Goal: Information Seeking & Learning: Learn about a topic

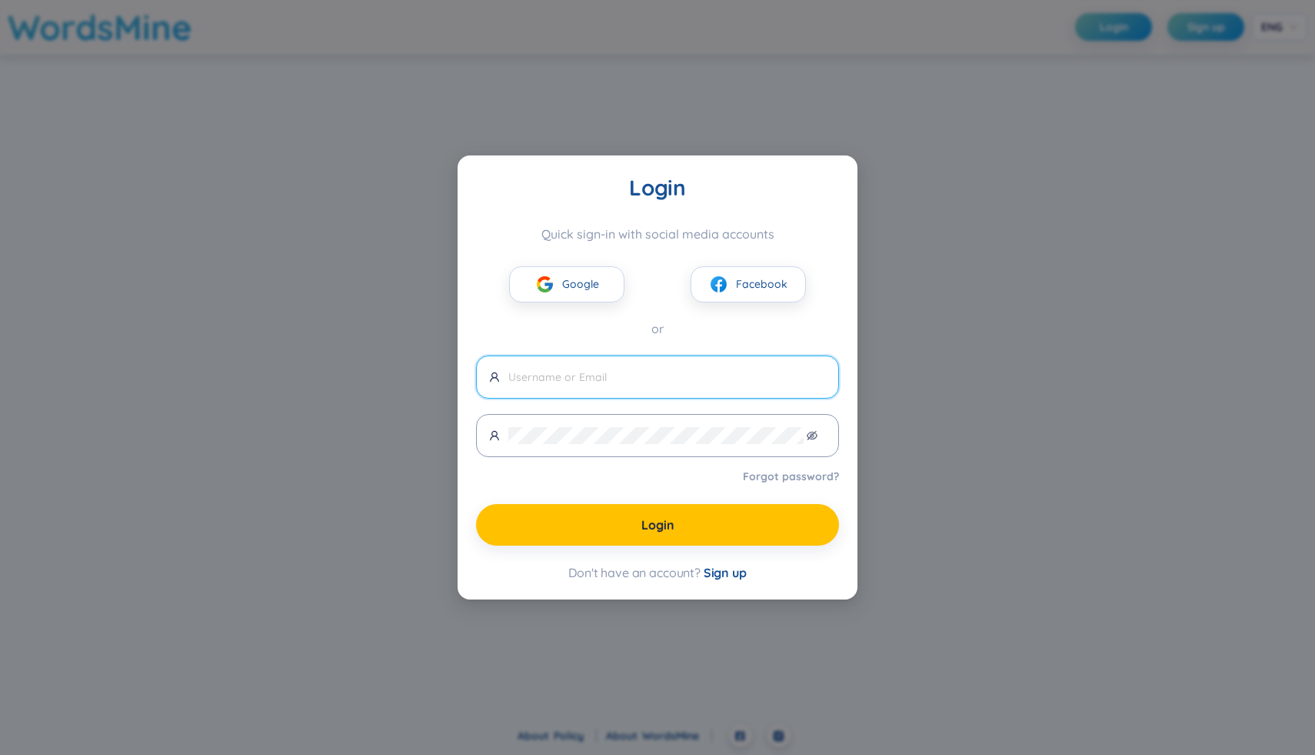
click at [901, 296] on div "Login Quick sign-in with social media accounts Google Facebook or Forgot passwo…" at bounding box center [657, 377] width 1315 height 755
click at [558, 285] on button "Google" at bounding box center [566, 284] width 115 height 36
click at [566, 282] on span "Google" at bounding box center [580, 283] width 37 height 17
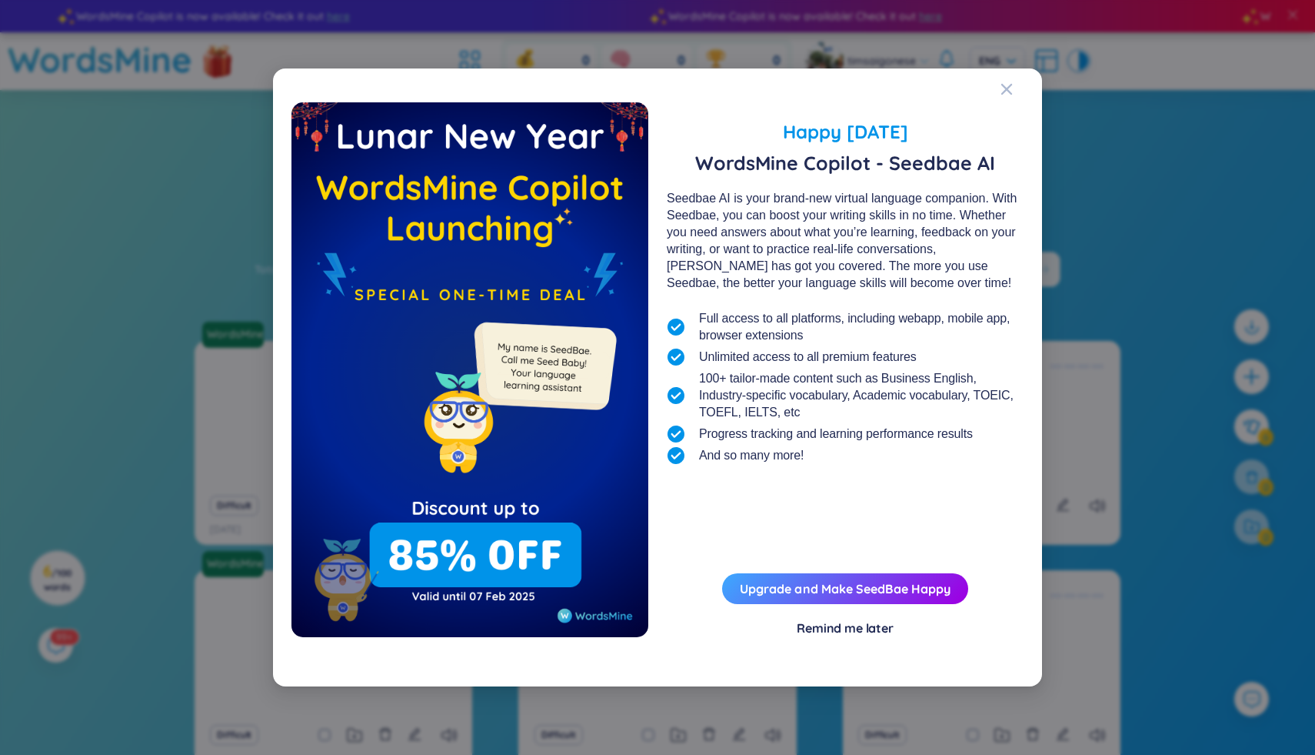
click at [998, 87] on div "Happy [DATE] WordsMine Copilot - Seedbae AI Seedbae AI is your brand-new virtua…" at bounding box center [658, 377] width 732 height 580
click at [1005, 88] on icon "Close" at bounding box center [1006, 89] width 11 height 11
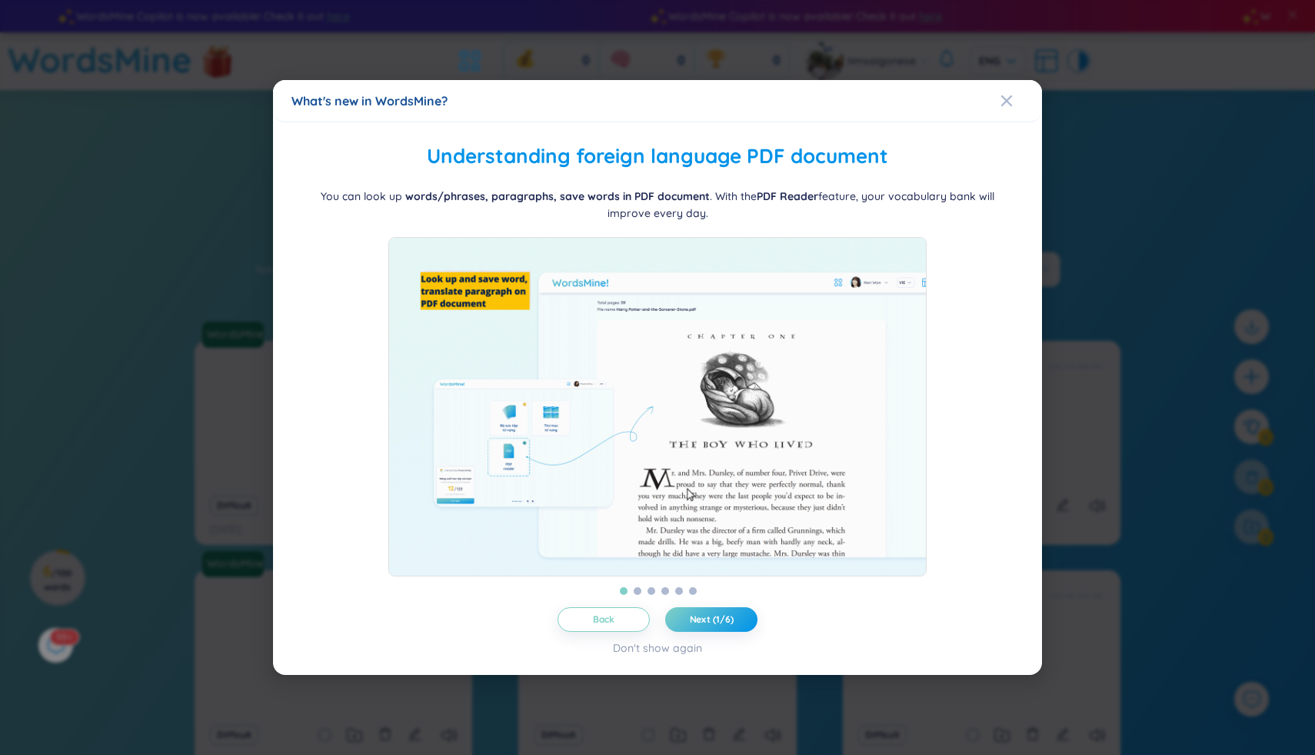
click at [1005, 95] on icon "Close" at bounding box center [1007, 101] width 12 height 12
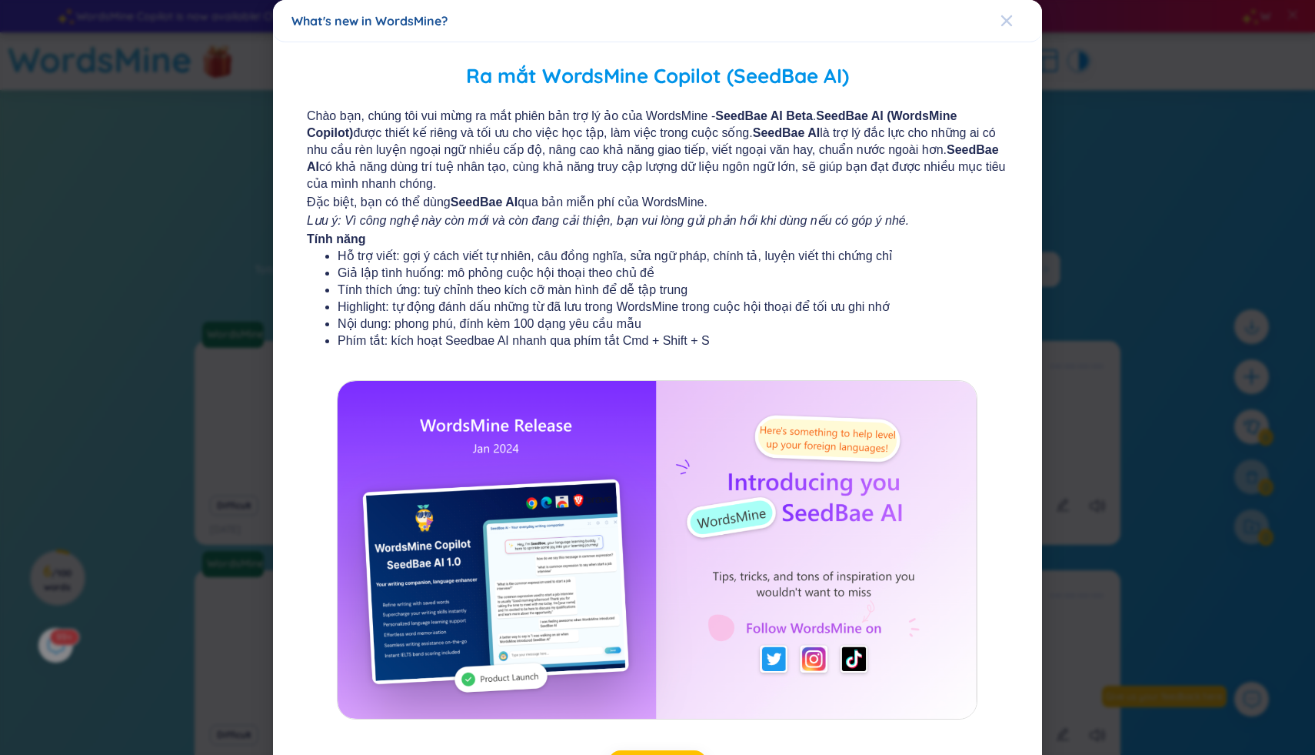
click at [1006, 22] on icon "Close" at bounding box center [1007, 21] width 12 height 12
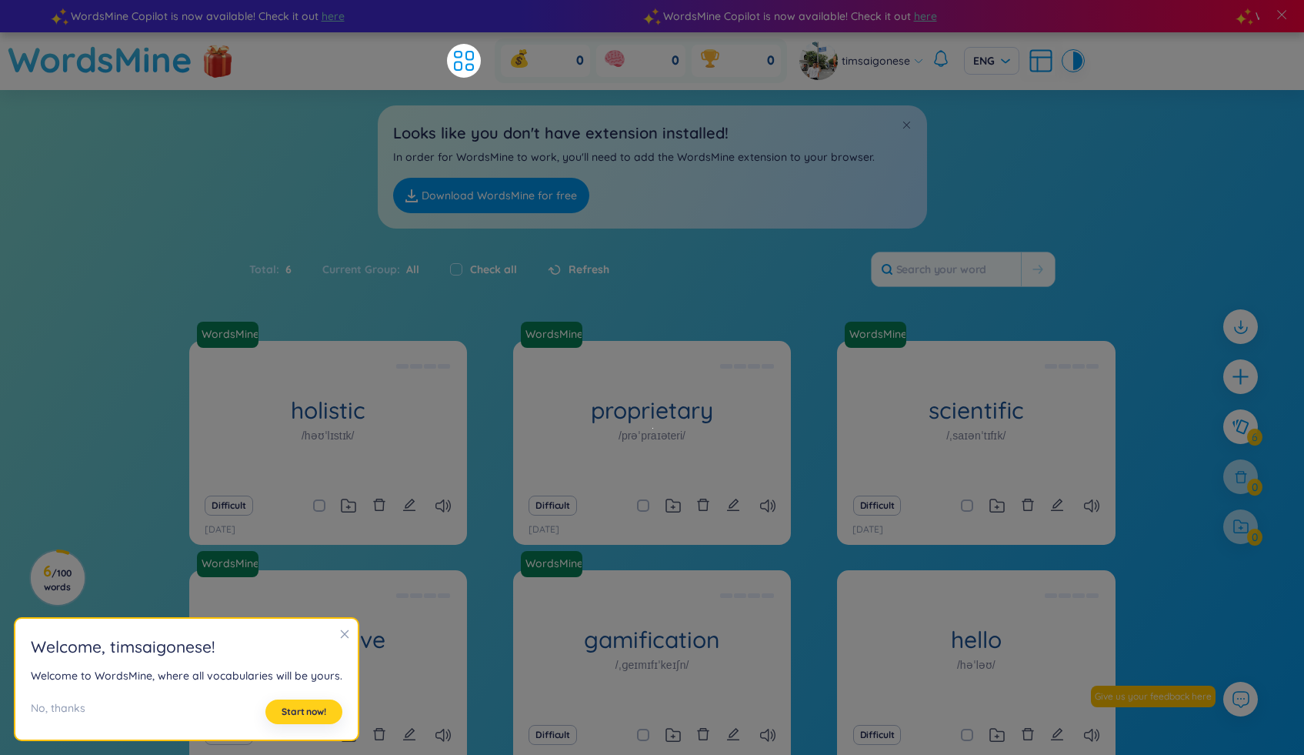
click at [318, 715] on span "Start now!" at bounding box center [304, 711] width 45 height 12
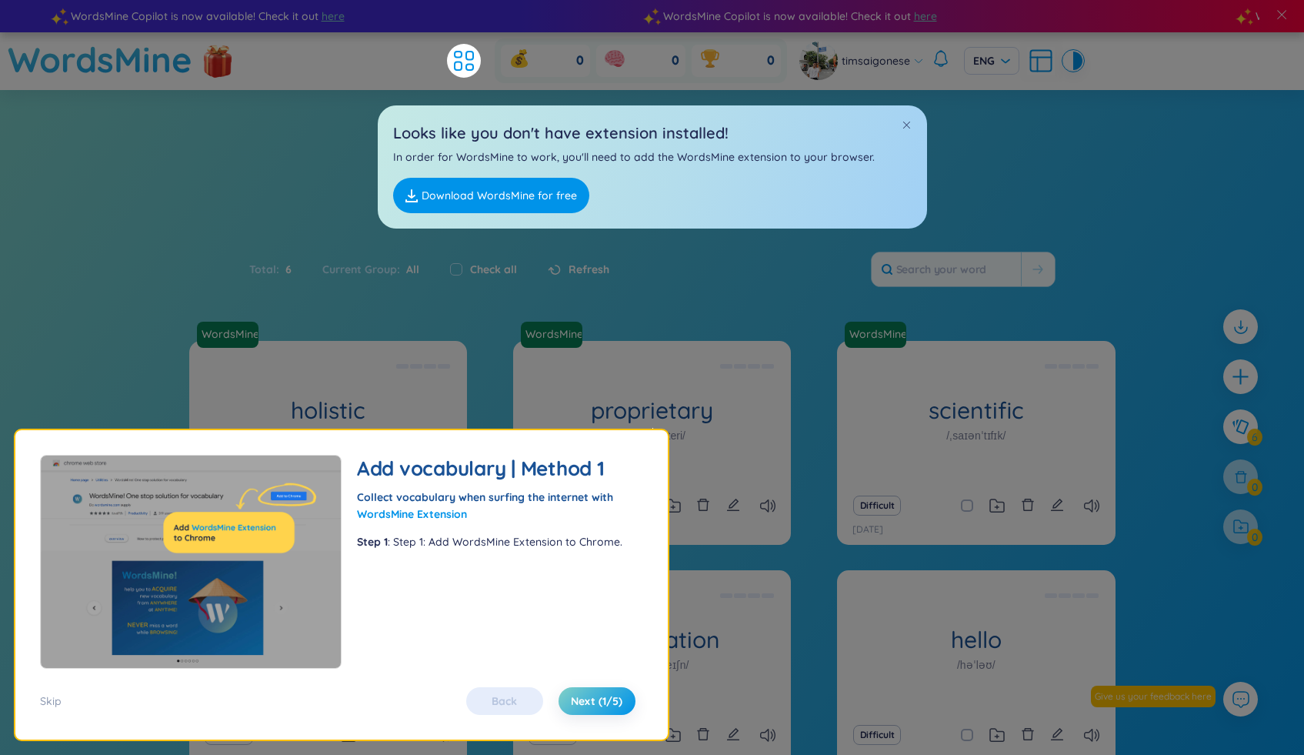
click at [559, 688] on div "Back Next (1/5)" at bounding box center [550, 701] width 185 height 28
click at [581, 693] on span "Next (1/5)" at bounding box center [597, 700] width 52 height 15
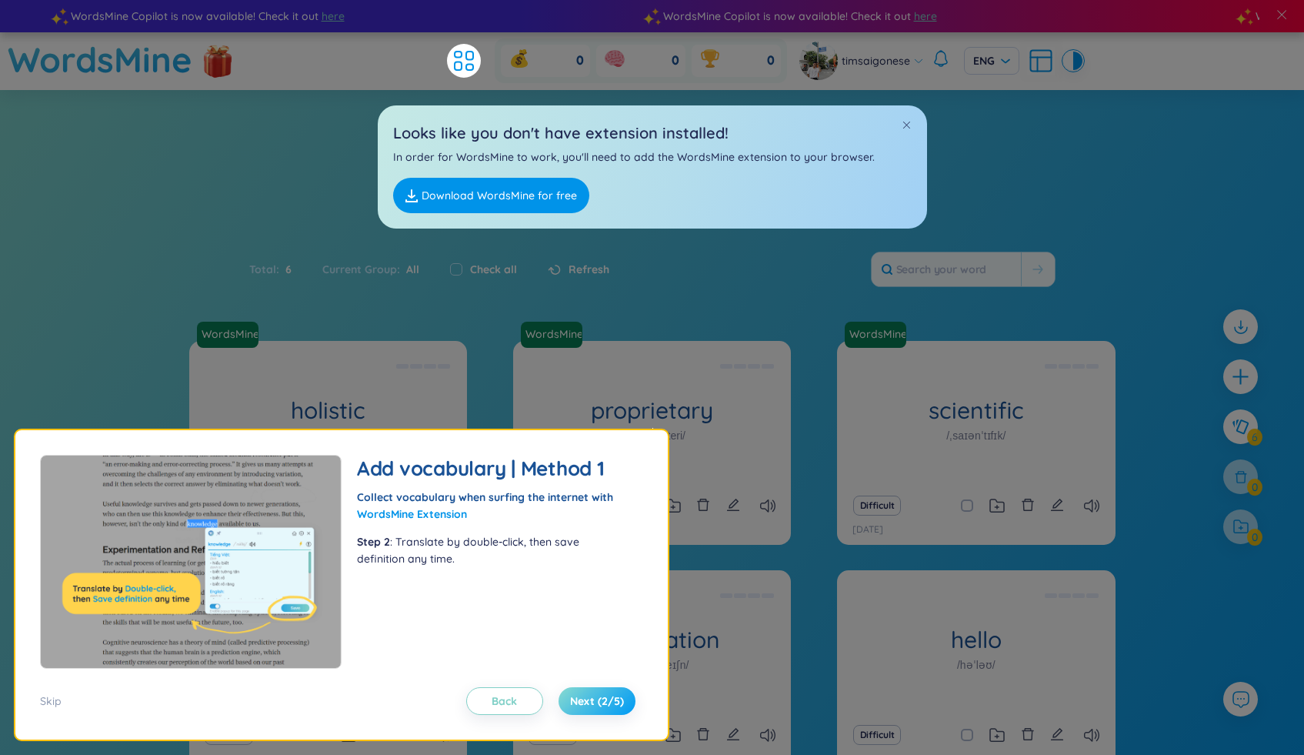
click at [581, 693] on span "Next (2/5)" at bounding box center [597, 700] width 54 height 15
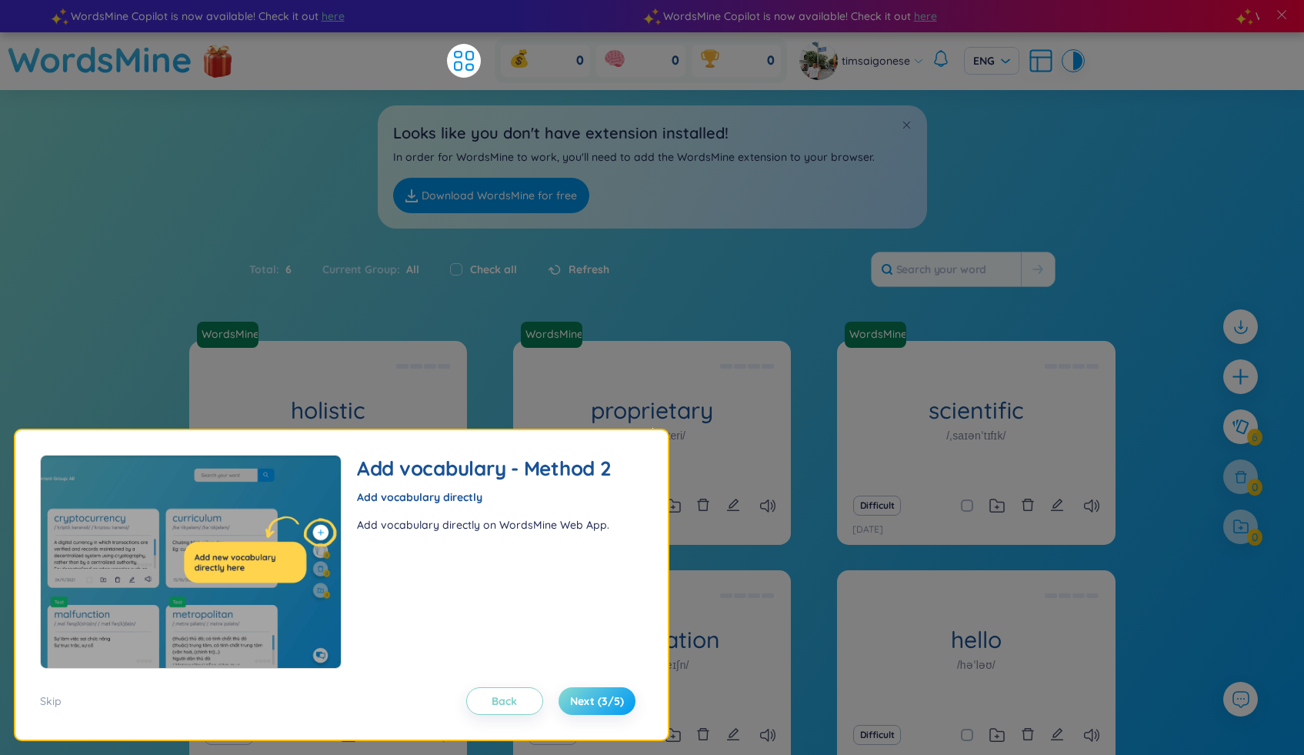
click at [581, 693] on span "Next (3/5)" at bounding box center [597, 700] width 54 height 15
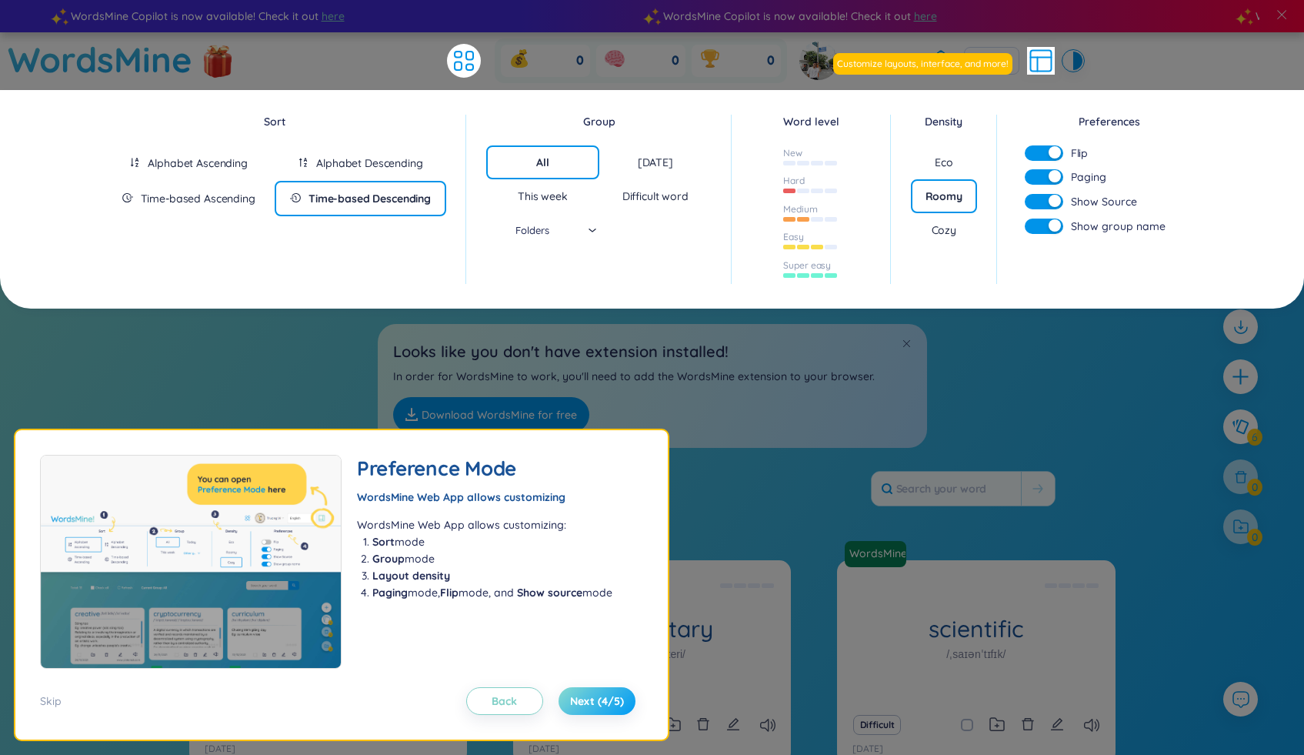
click at [581, 693] on span "Next (4/5)" at bounding box center [597, 700] width 54 height 15
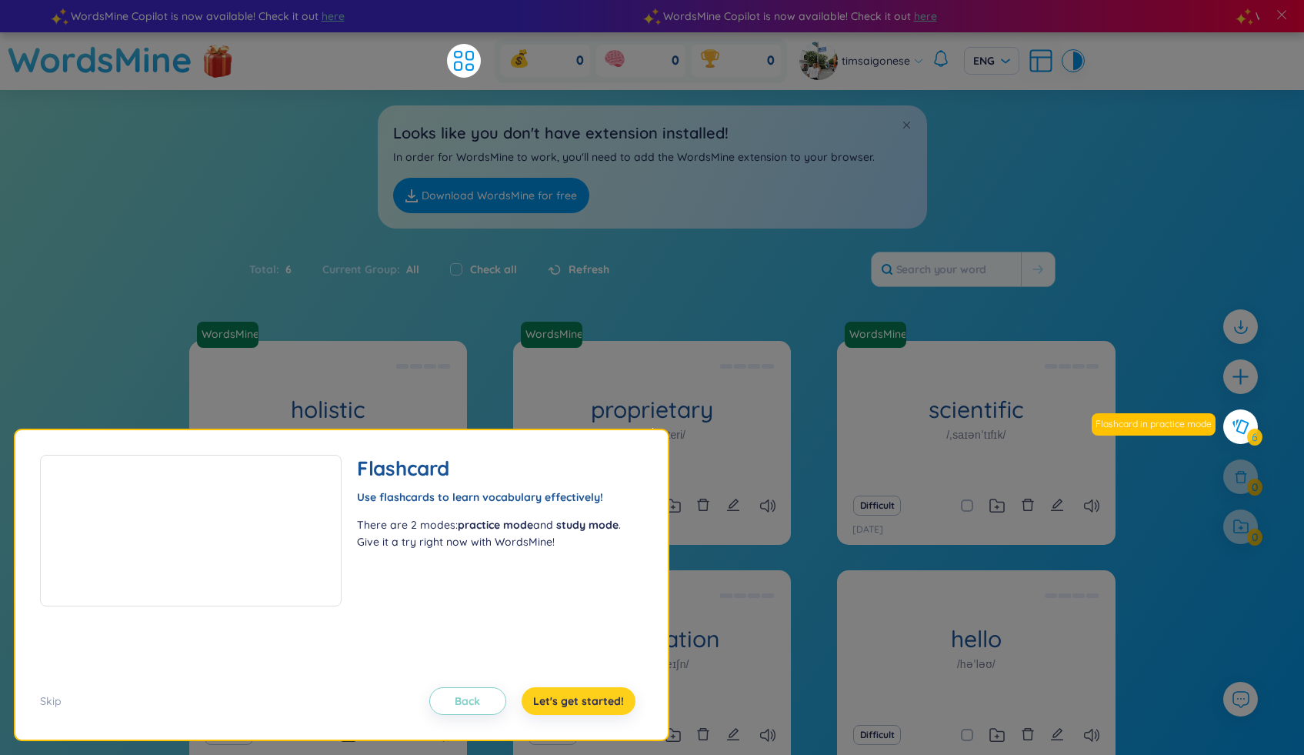
click at [581, 693] on span "Let's get started!" at bounding box center [578, 700] width 91 height 15
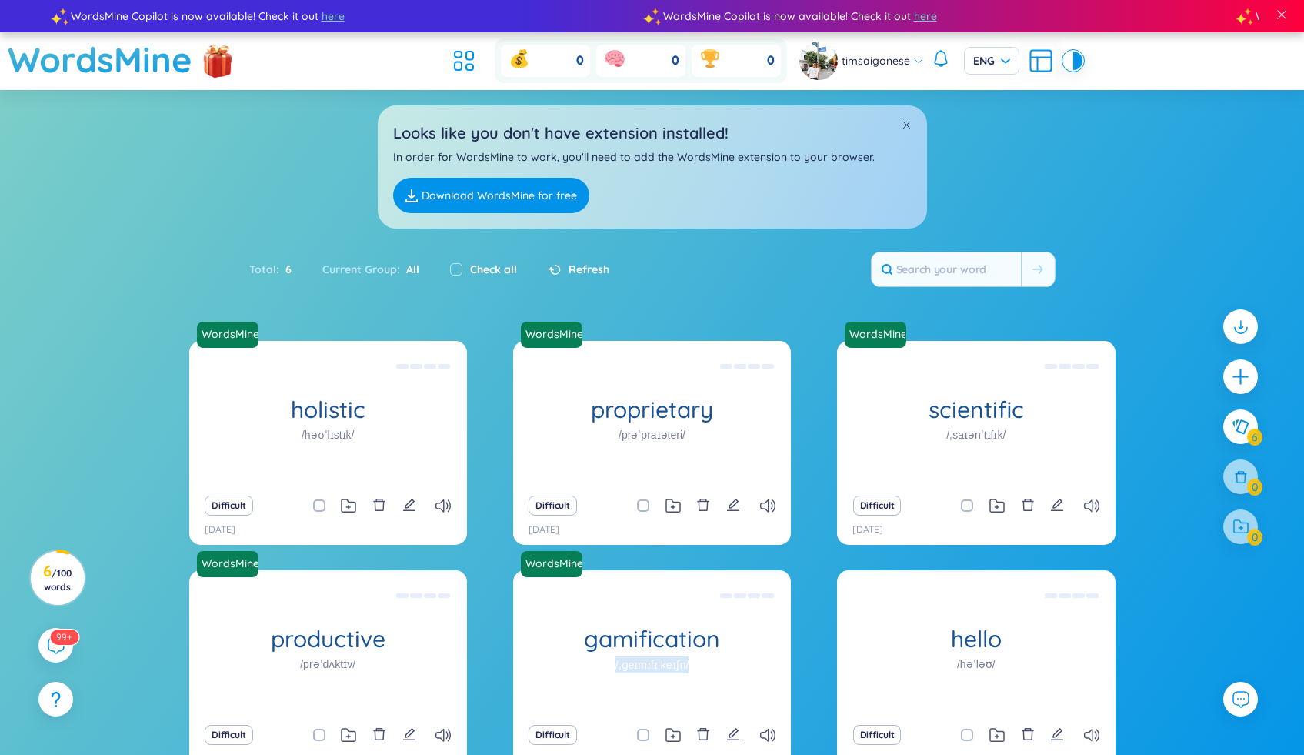
click at [581, 692] on div "WordsMine gamification /ˌɡeɪmɪfɪˈkeɪʃn/ Trò [PERSON_NAME] Eg: The fitness app u…" at bounding box center [652, 643] width 278 height 146
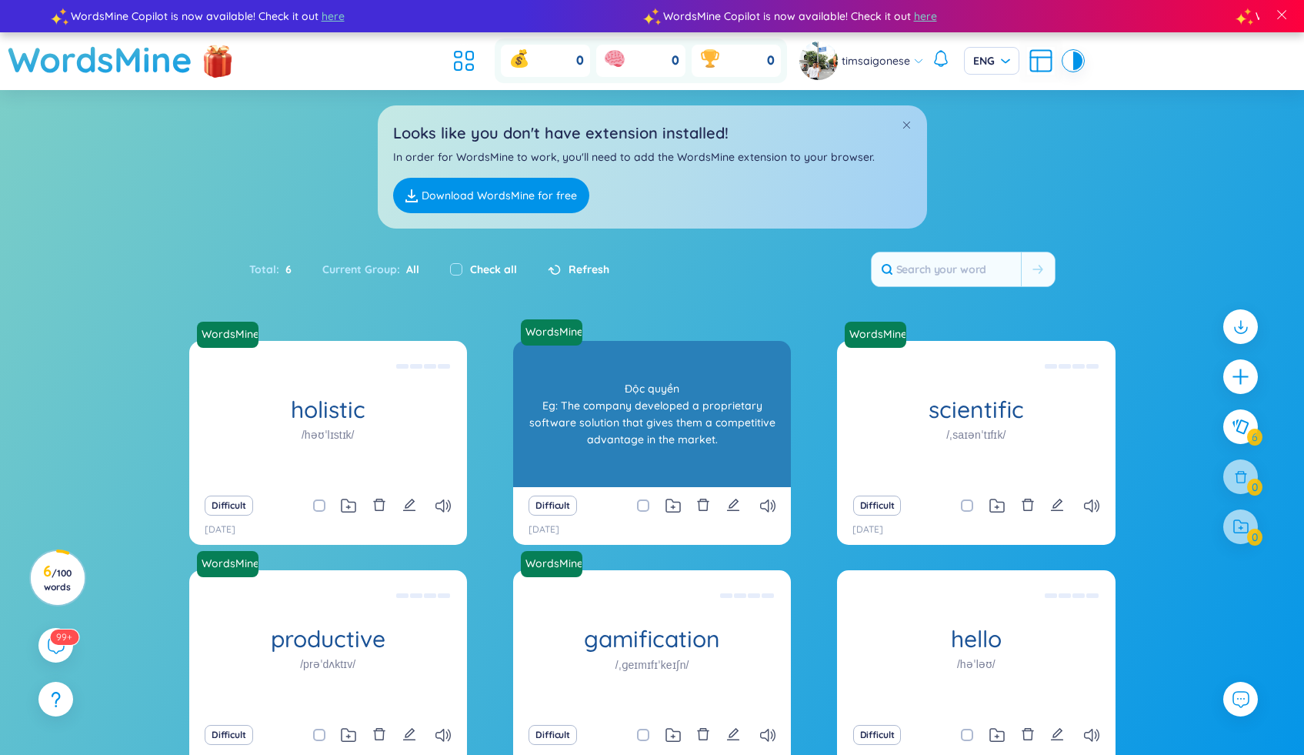
click at [623, 478] on div "proprietary /prəˈpraɪəteri/" at bounding box center [652, 414] width 278 height 146
click at [620, 469] on div "Độc quyền Eg: The company developed a proprietary software solution that gives …" at bounding box center [652, 414] width 262 height 138
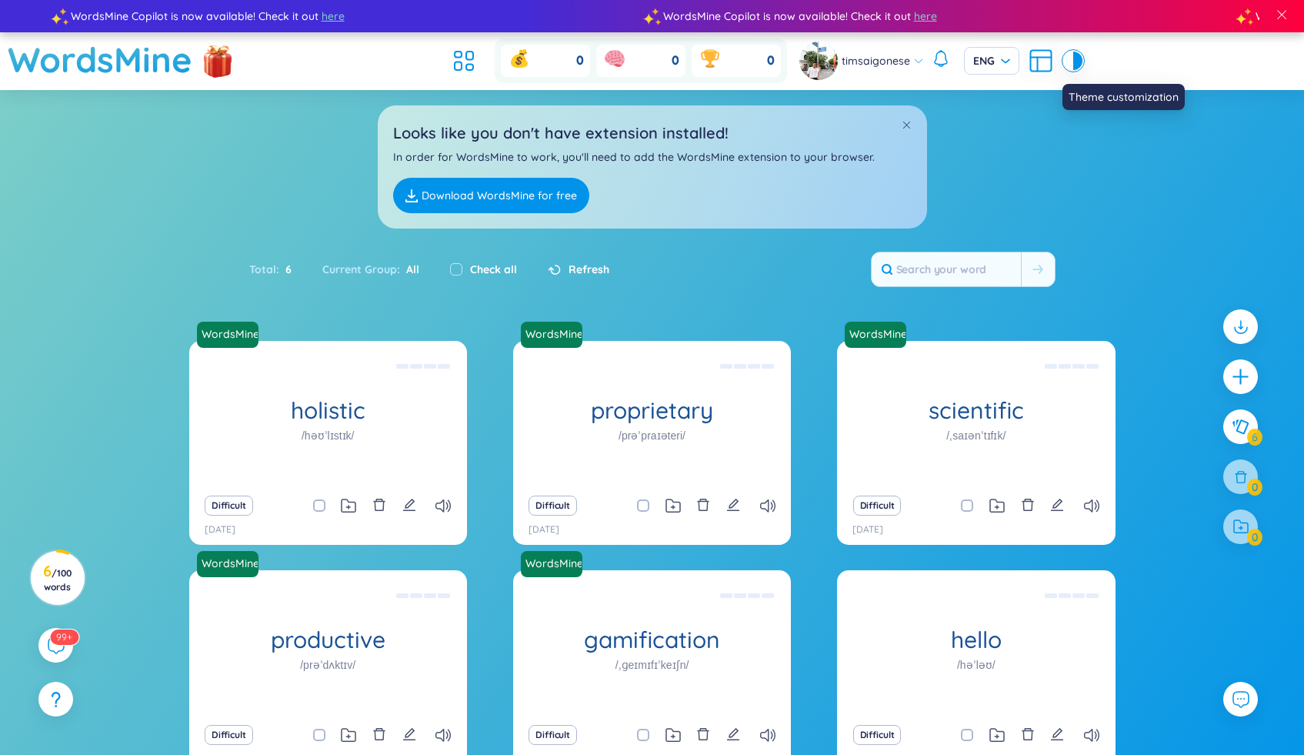
click at [1068, 61] on div at bounding box center [1068, 61] width 9 height 18
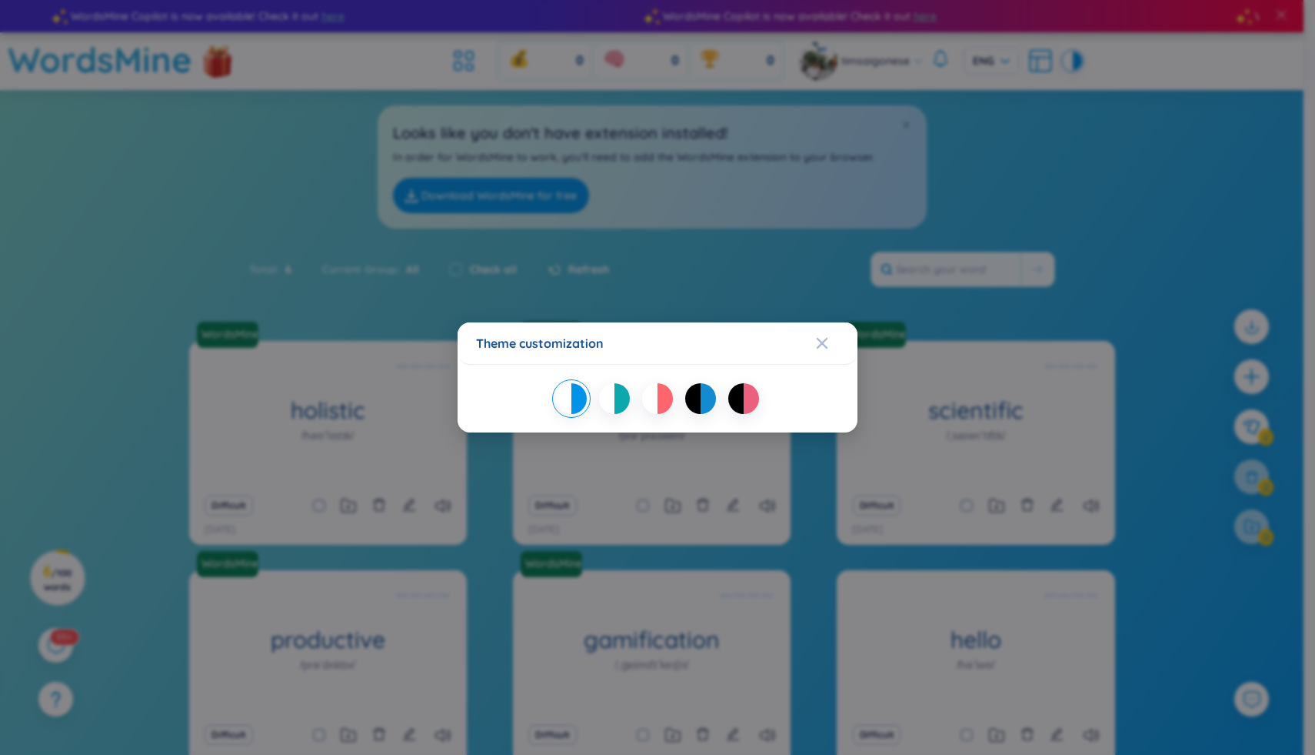
click at [749, 388] on div at bounding box center [751, 398] width 15 height 31
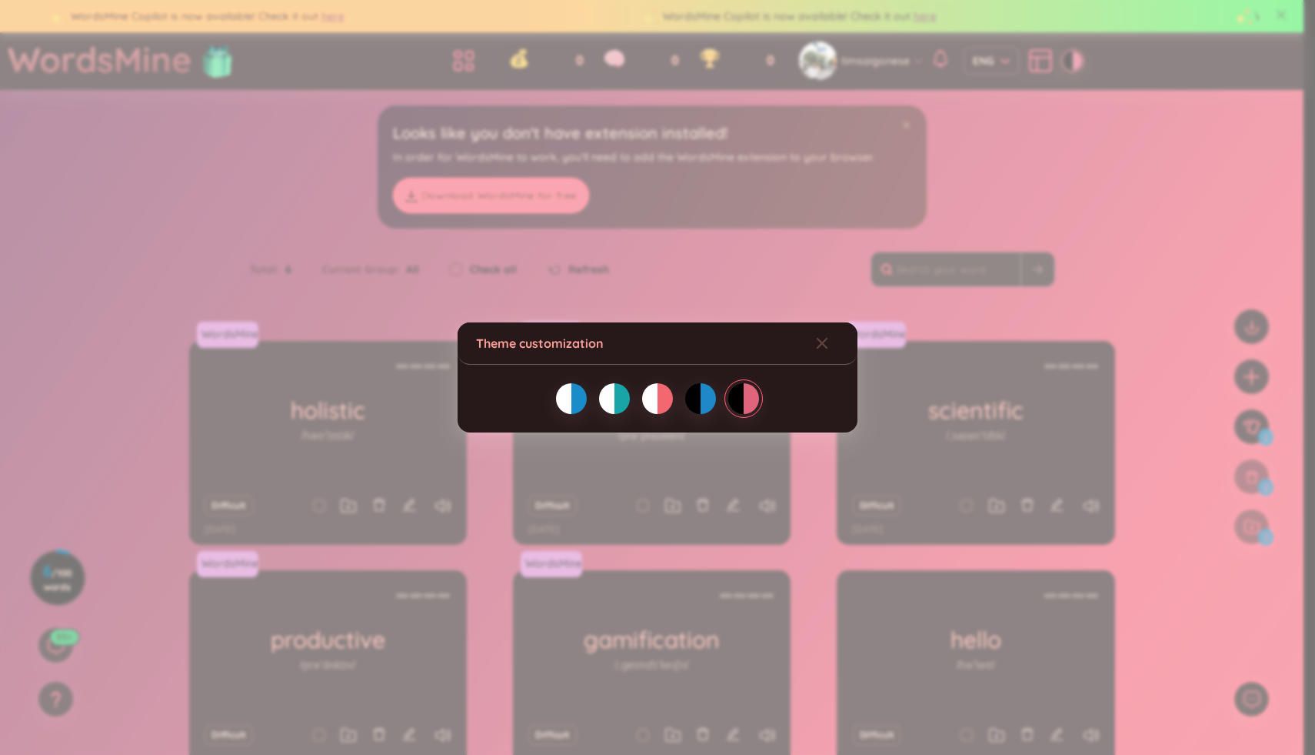
click at [573, 396] on div at bounding box center [578, 398] width 15 height 31
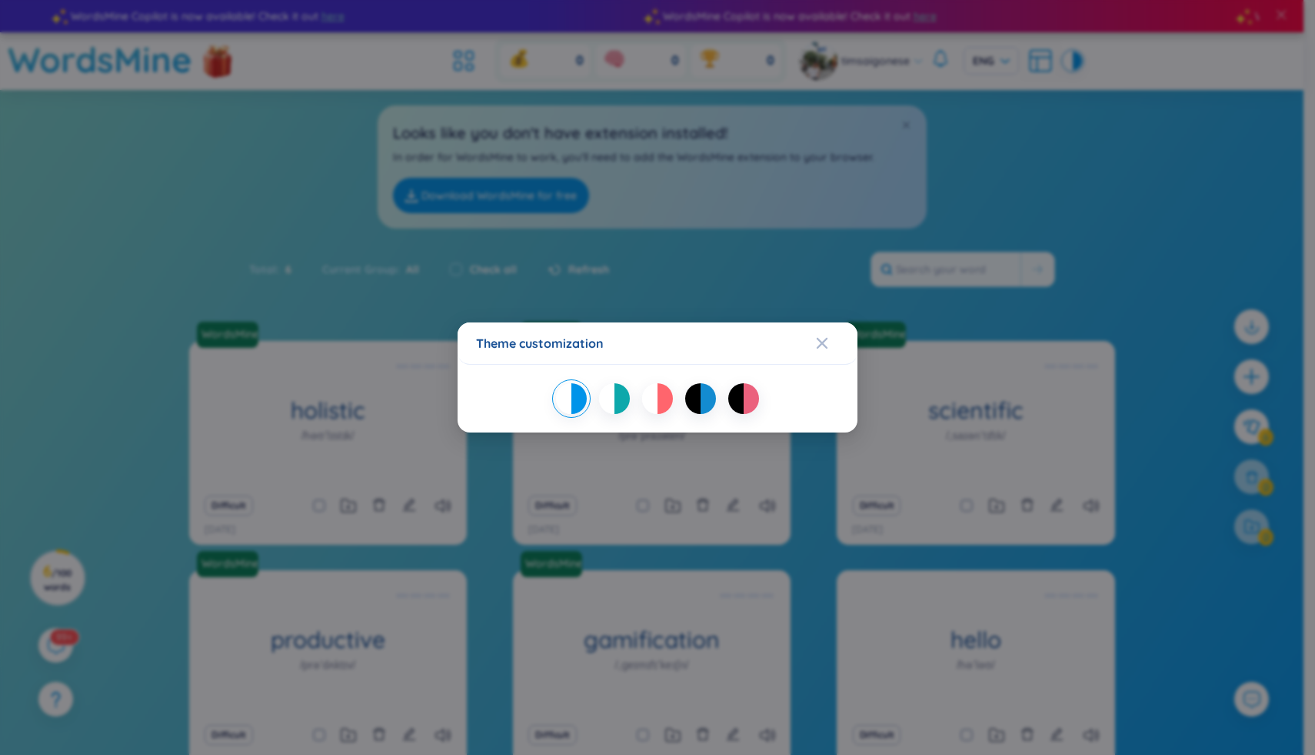
click at [871, 272] on div "Theme customization" at bounding box center [657, 377] width 1315 height 755
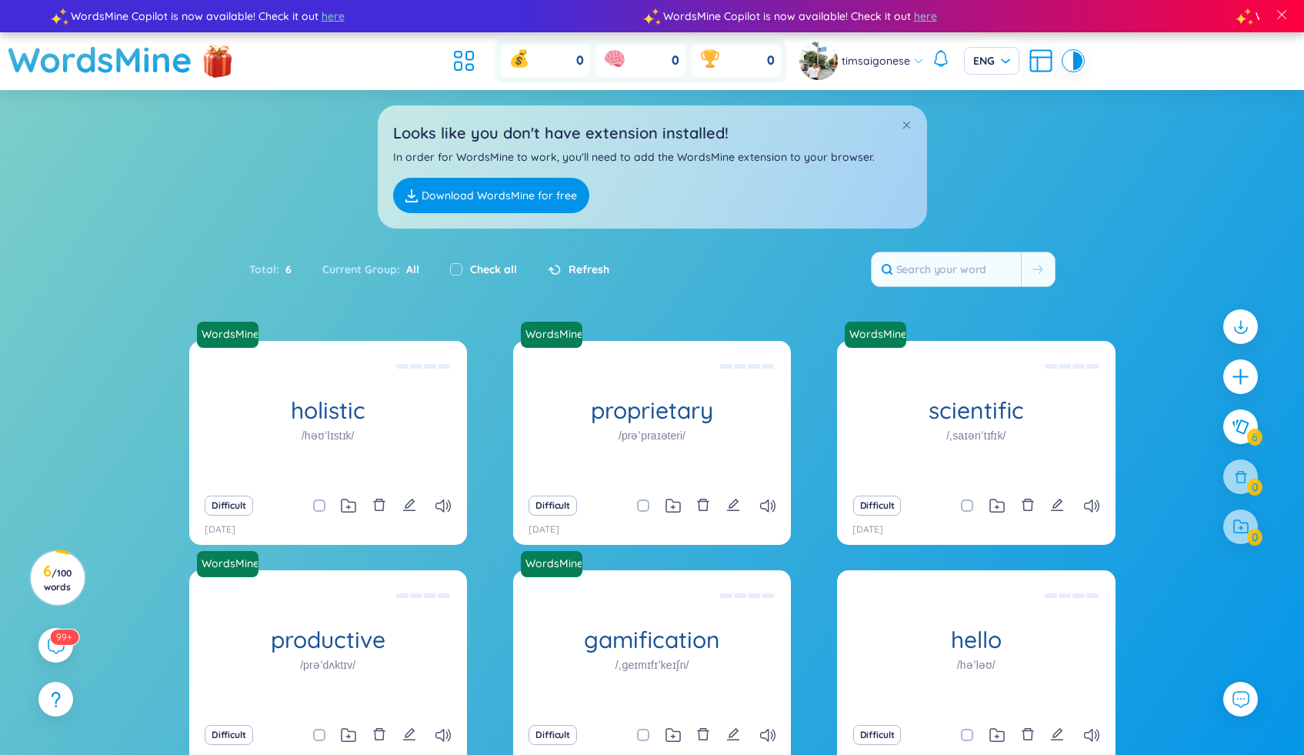
scroll to position [100, 0]
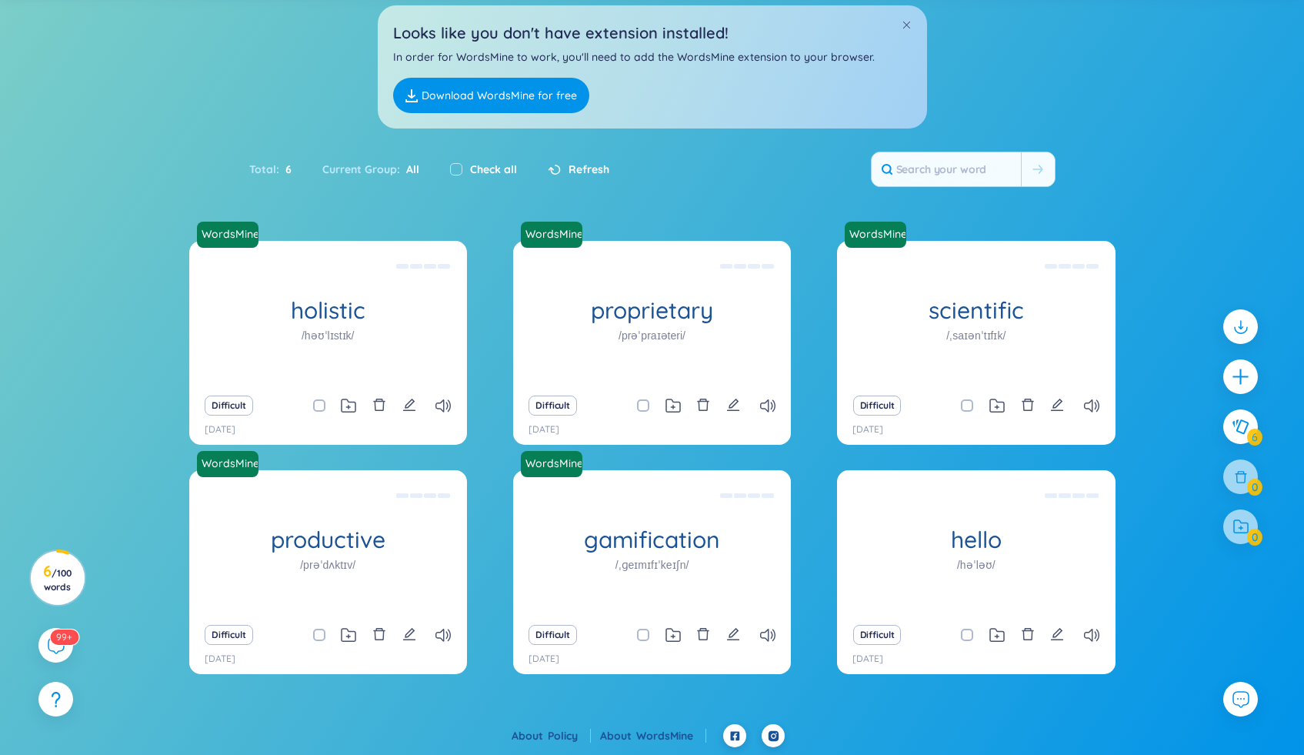
click at [1241, 538] on div at bounding box center [1240, 526] width 35 height 35
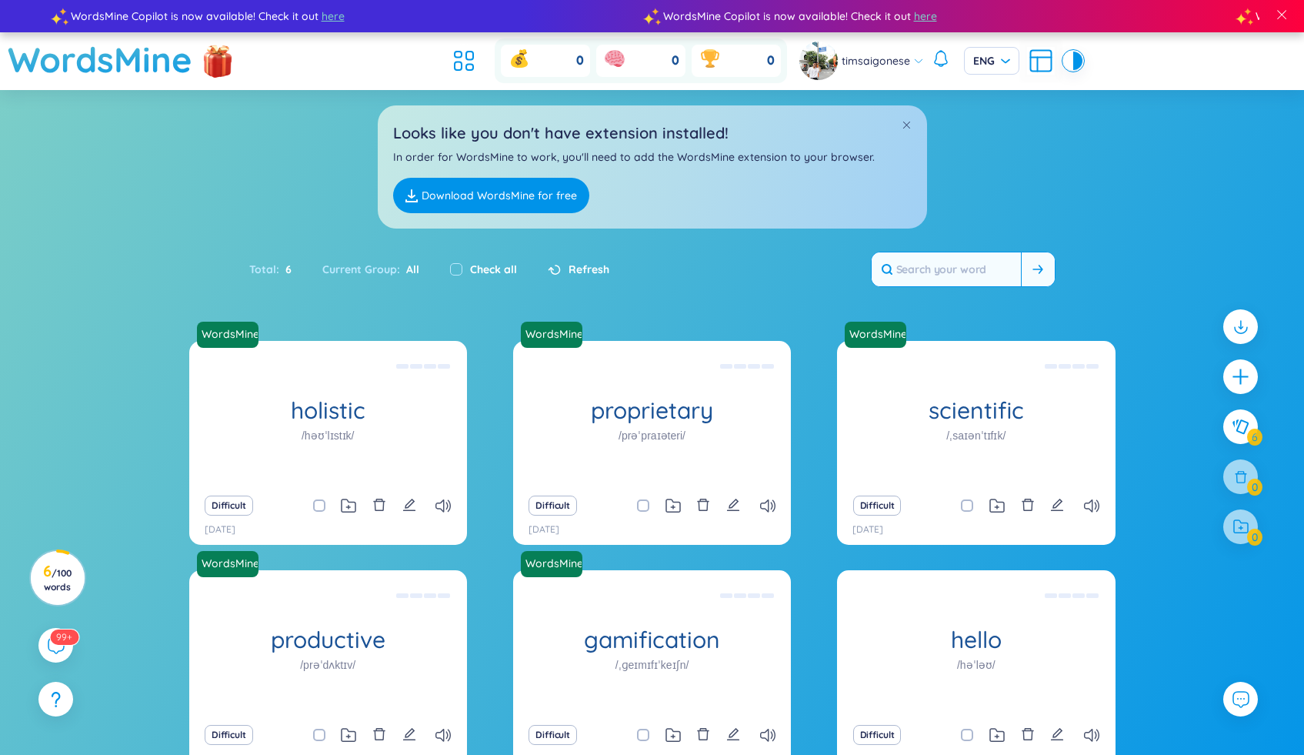
click at [968, 265] on input "text" at bounding box center [945, 269] width 149 height 34
type input "i"
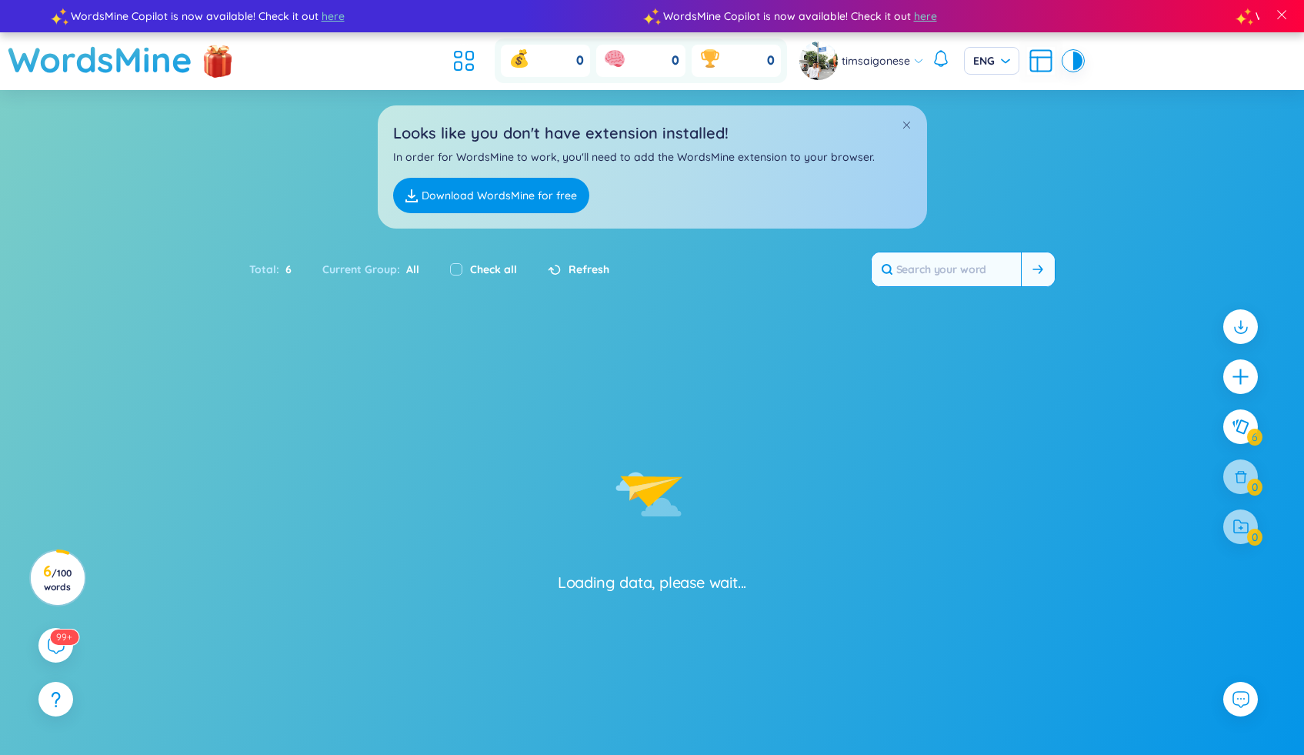
type input "im"
type input "o"
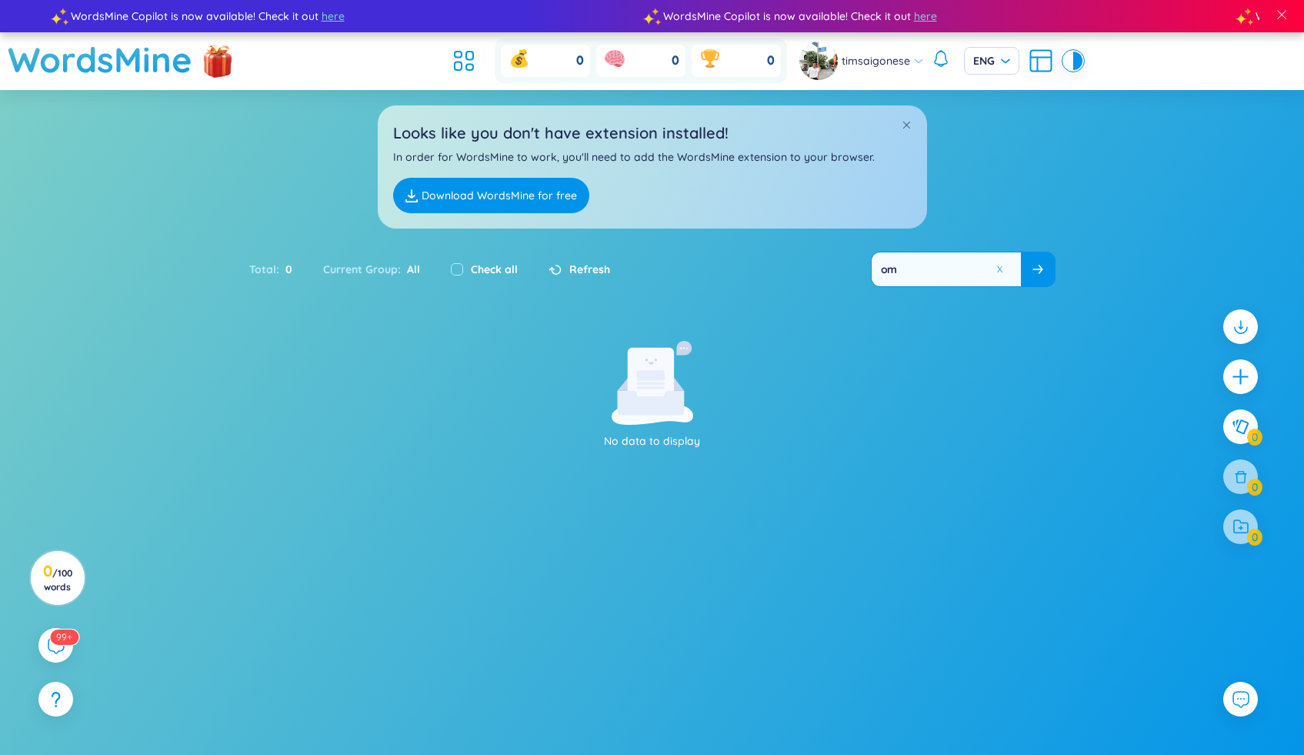
type input "o"
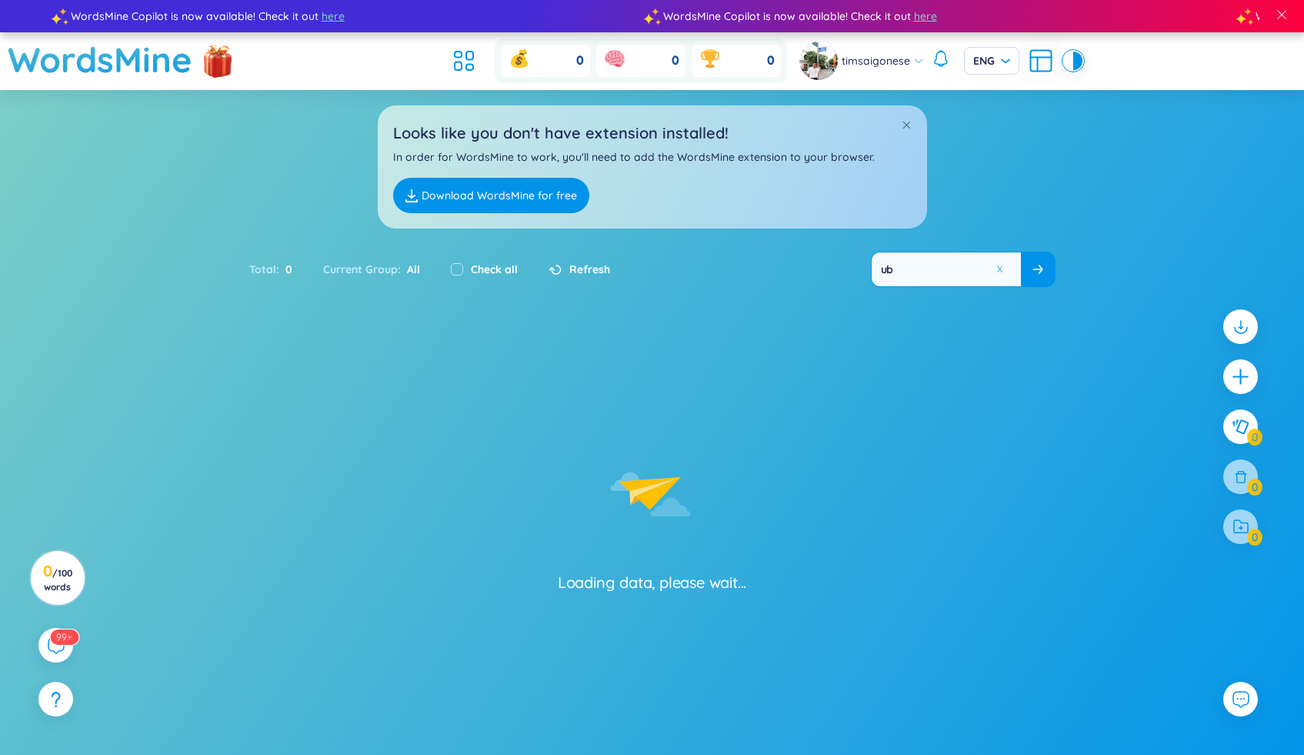
type input "ubi"
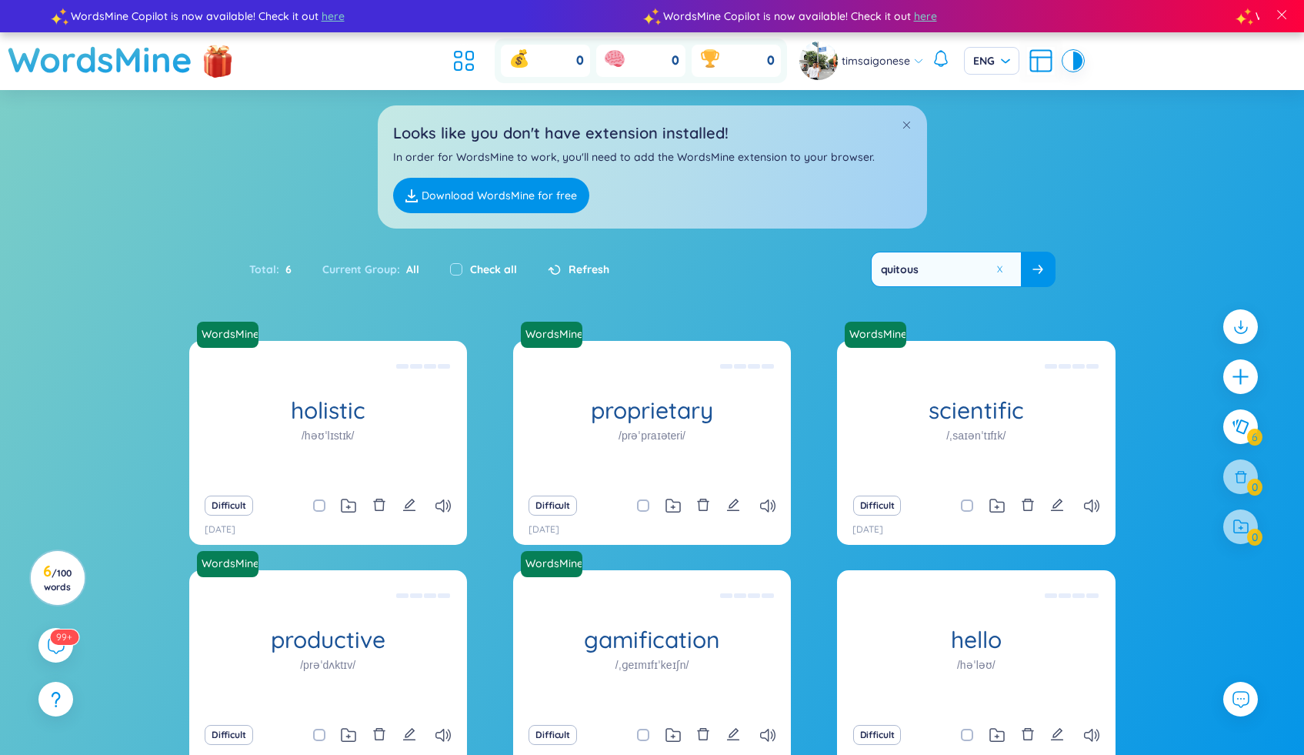
type input "quitous"
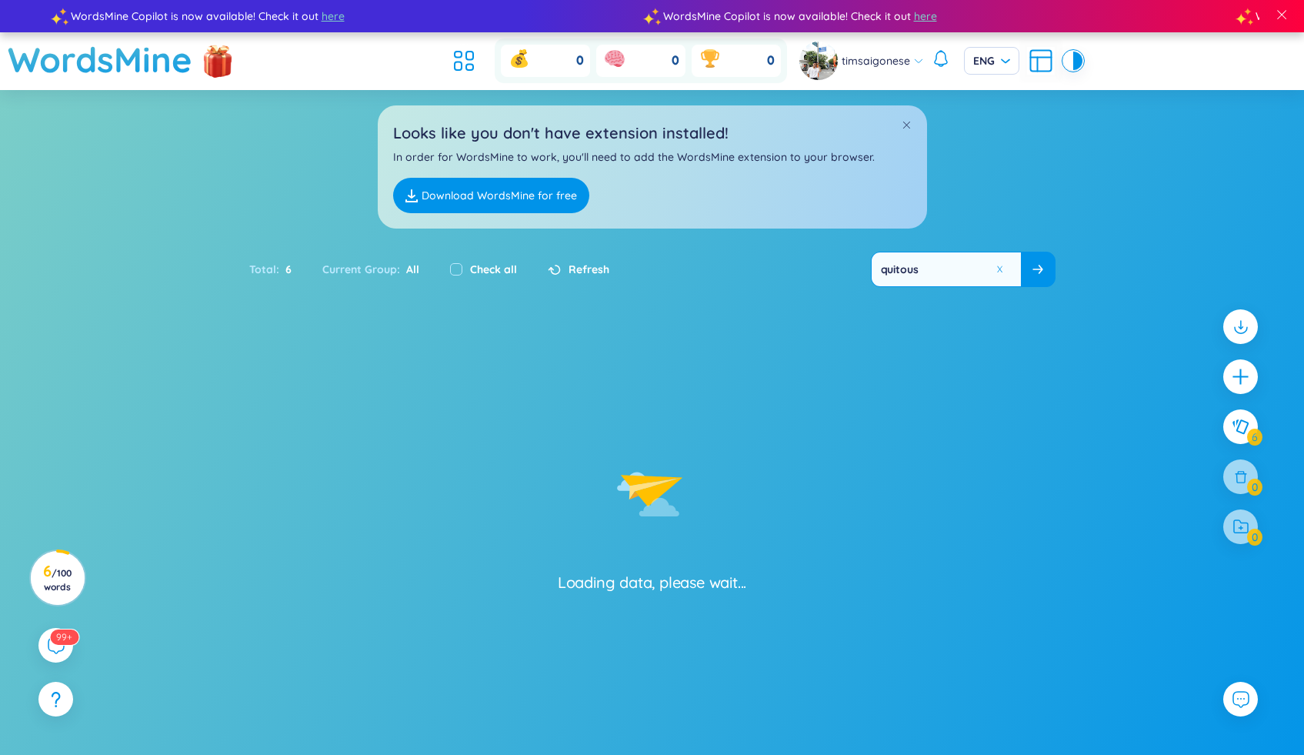
click at [1004, 277] on div at bounding box center [1000, 269] width 12 height 34
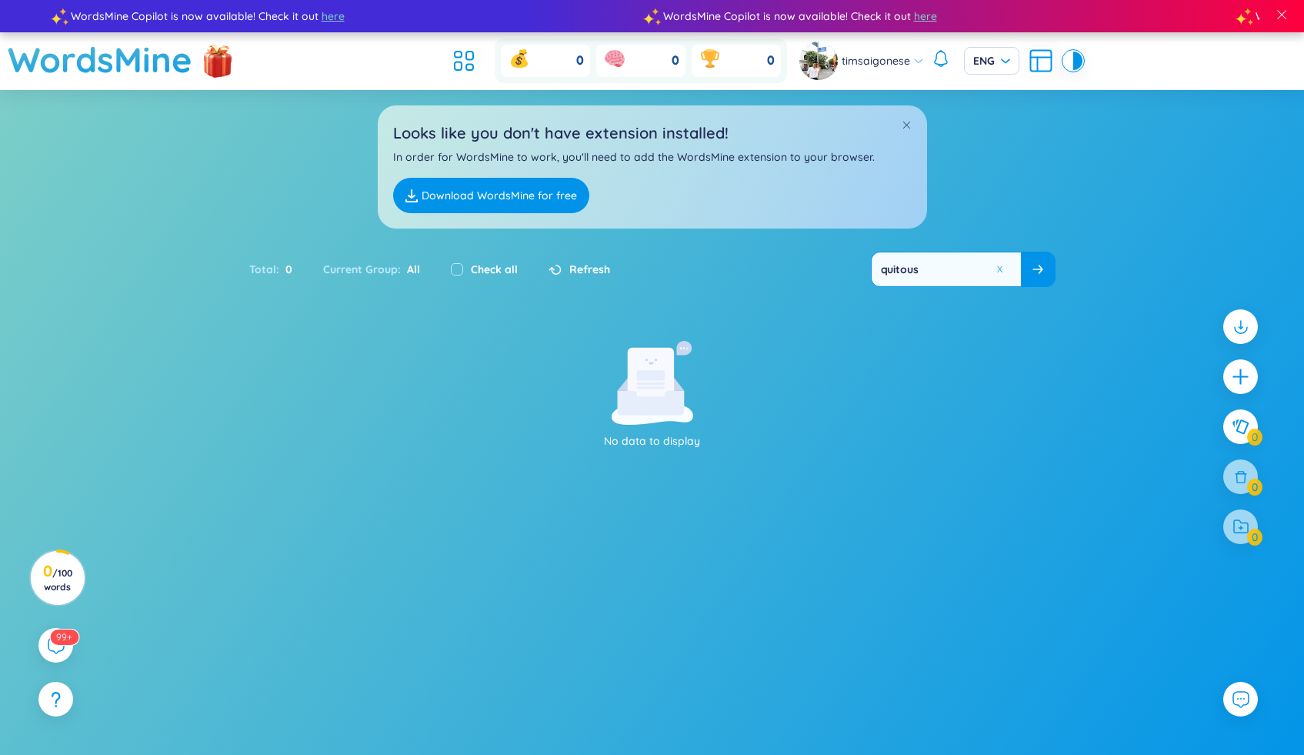
click at [1000, 277] on div at bounding box center [1000, 269] width 12 height 34
click at [1243, 377] on icon "plus" at bounding box center [1239, 377] width 17 height 2
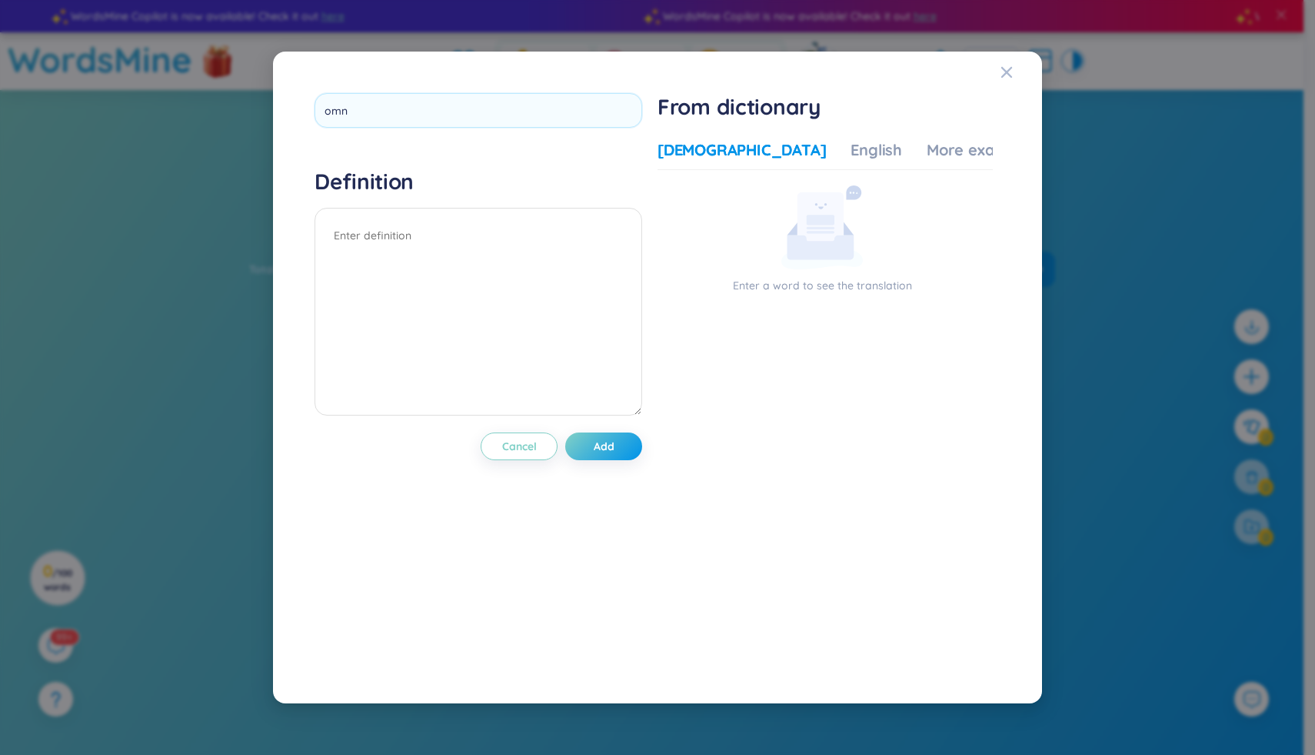
type input "omni"
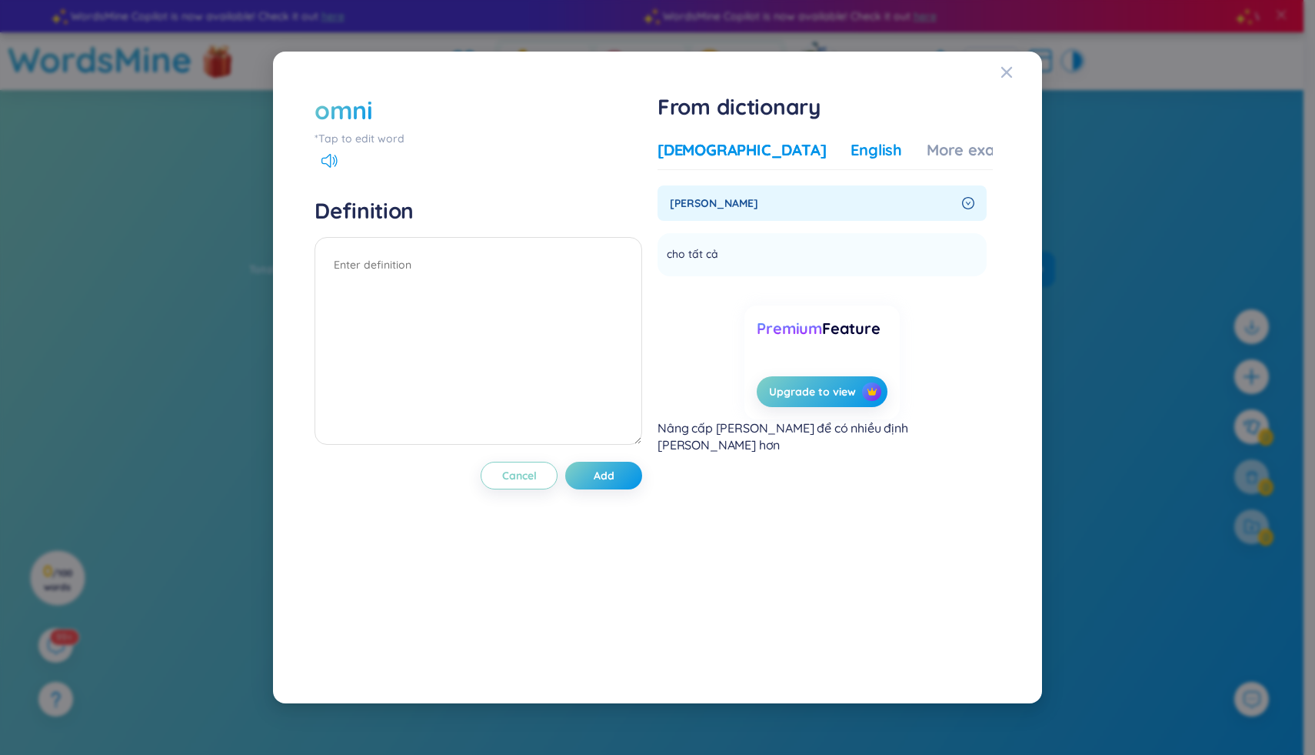
click at [851, 157] on div "English" at bounding box center [877, 150] width 52 height 22
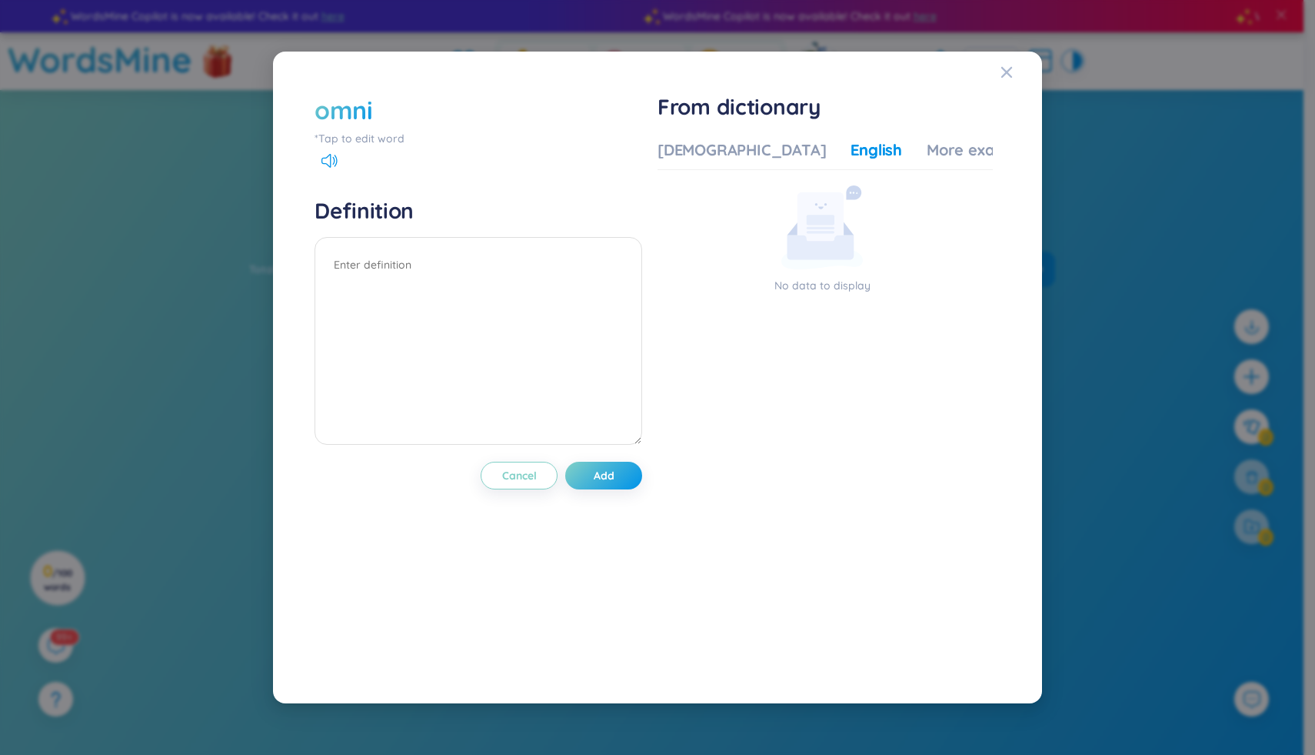
click at [346, 112] on div "omni" at bounding box center [344, 110] width 58 height 34
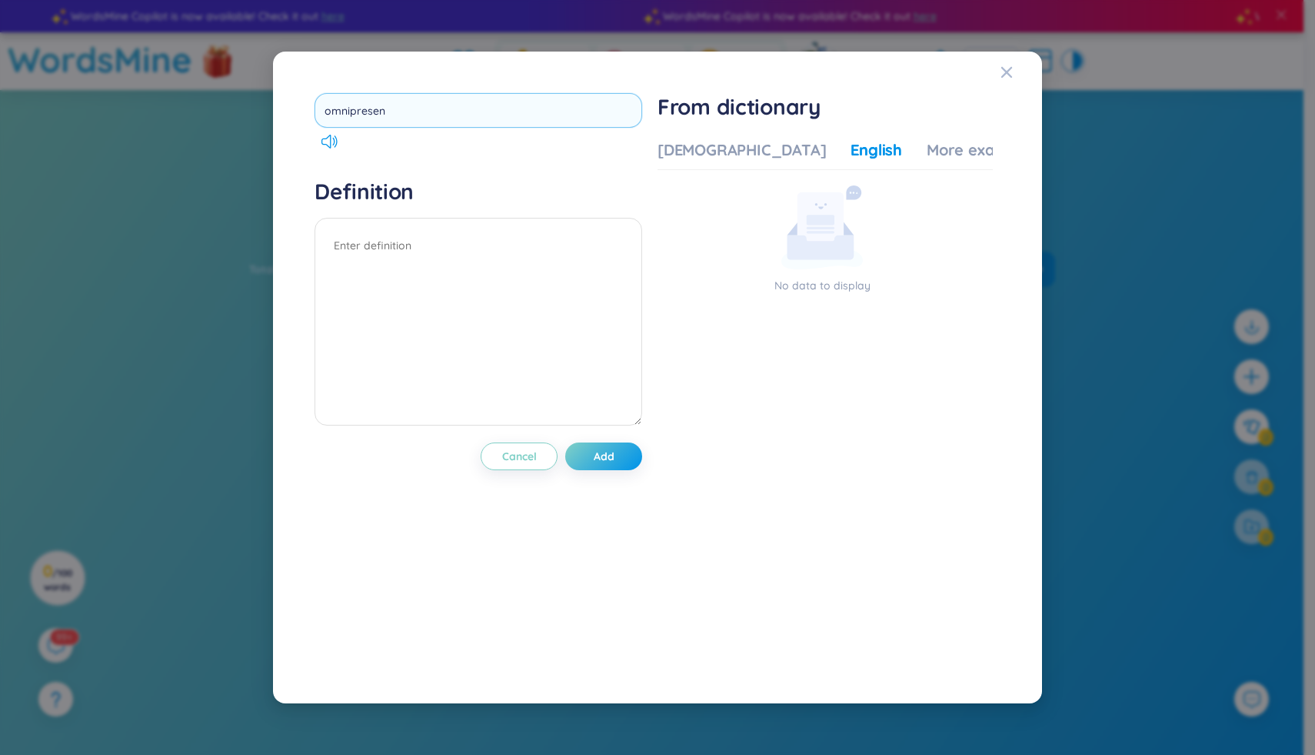
type input "omnipresent"
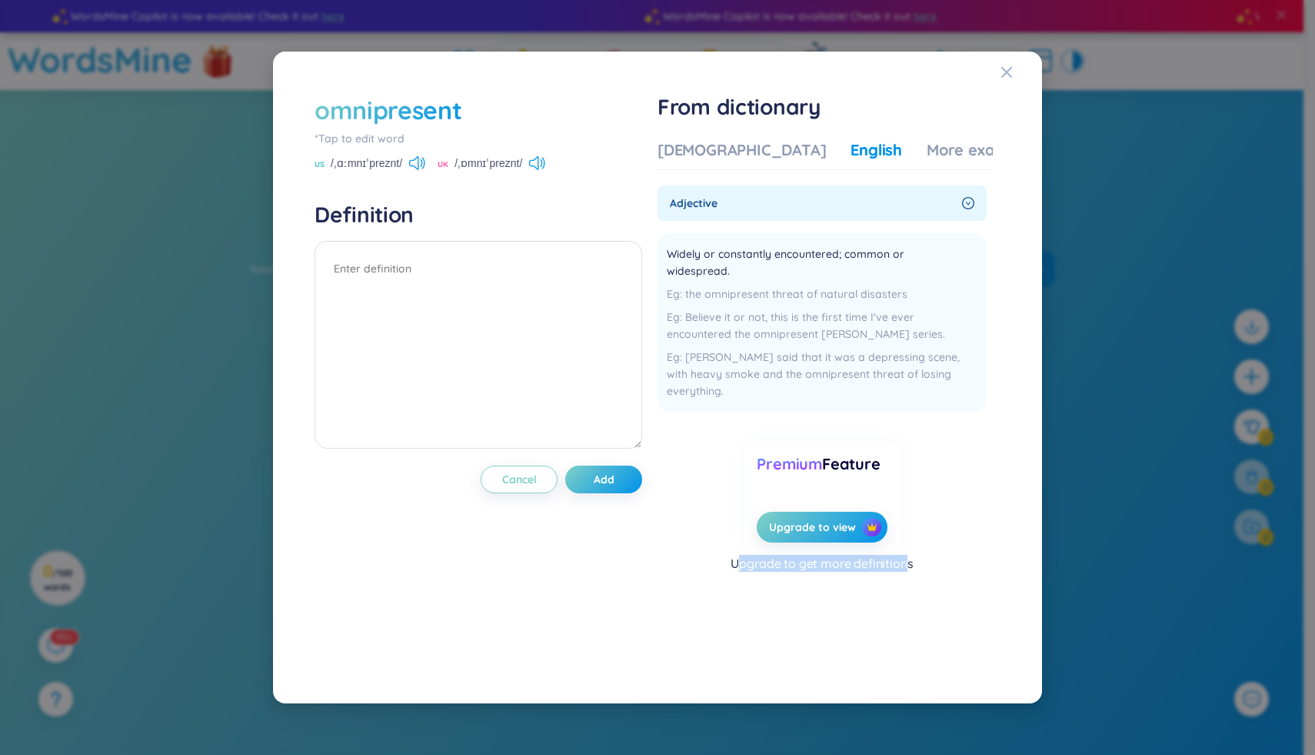
drag, startPoint x: 738, startPoint y: 549, endPoint x: 911, endPoint y: 551, distance: 173.8
click at [911, 555] on p "Upgrade to get more definitions" at bounding box center [822, 563] width 182 height 17
click at [615, 477] on span "Add" at bounding box center [604, 478] width 21 height 15
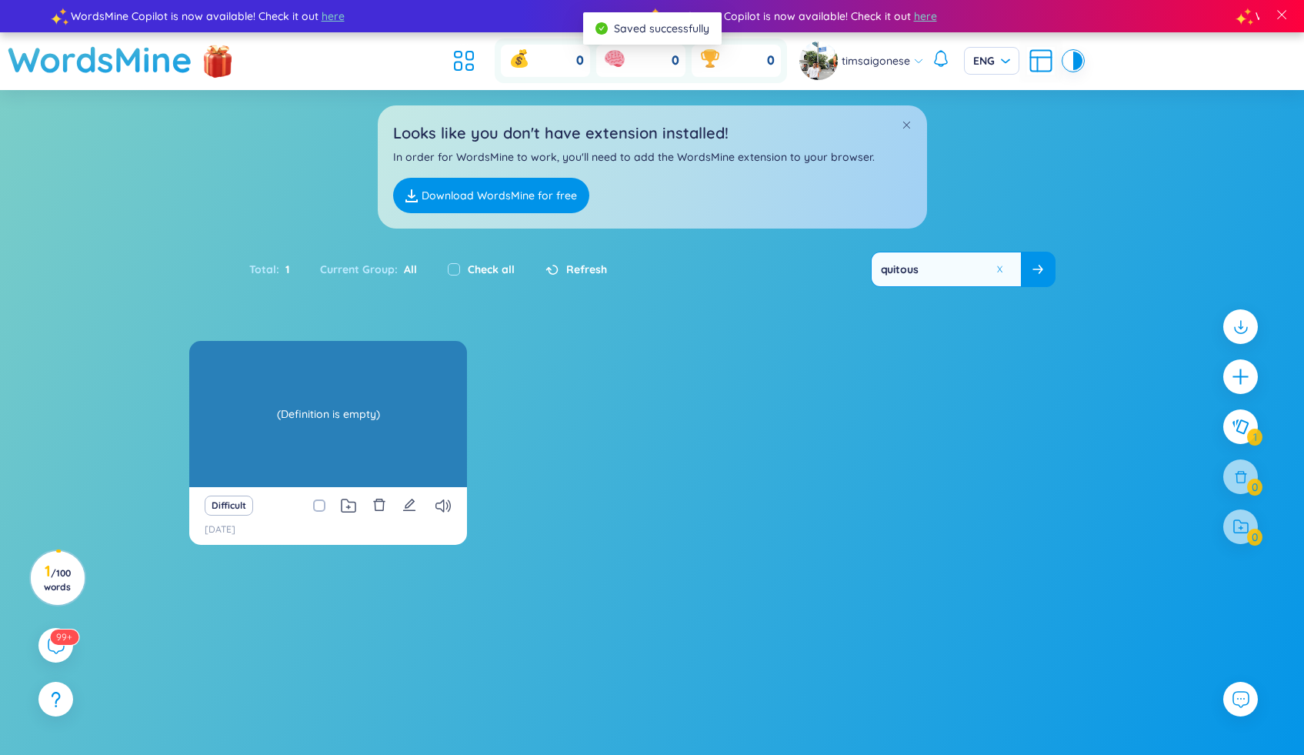
click at [345, 465] on div "omnipresent (Definition is empty)" at bounding box center [328, 414] width 278 height 146
click at [325, 417] on div "(Definition is empty)" at bounding box center [328, 414] width 262 height 138
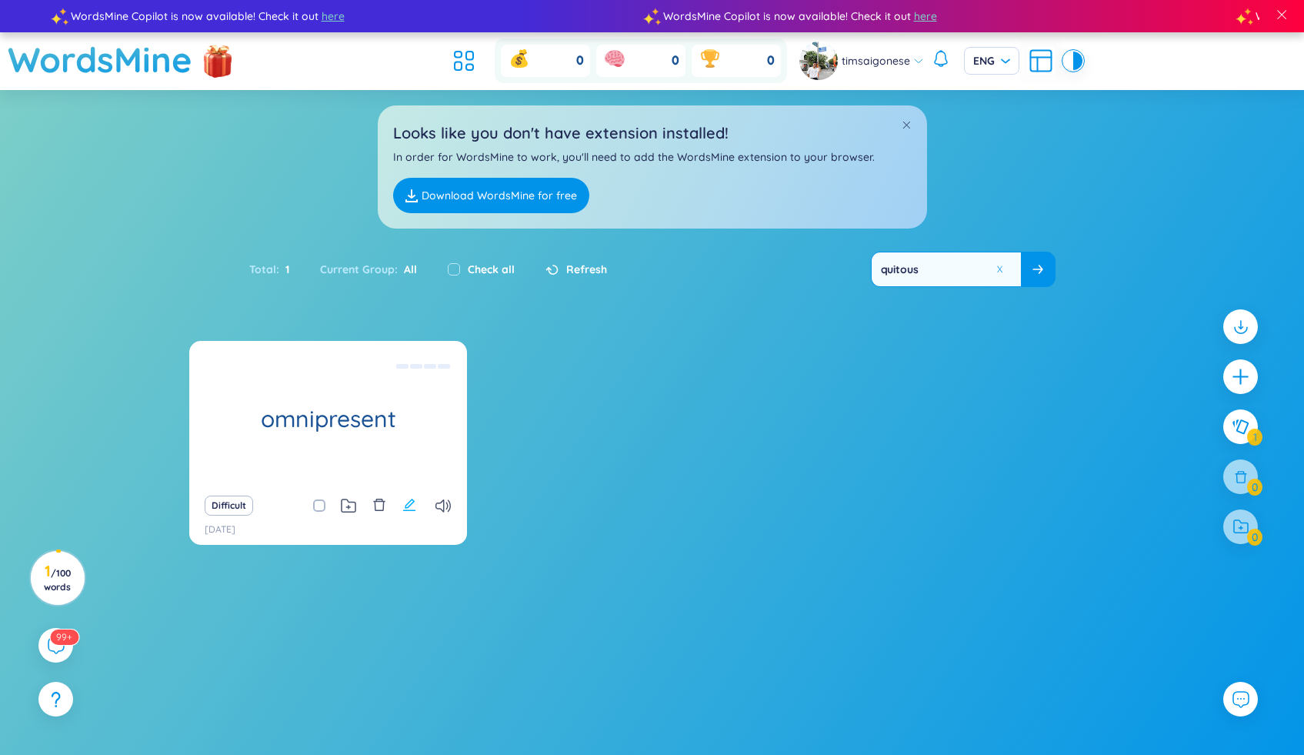
click at [409, 495] on button at bounding box center [409, 506] width 14 height 22
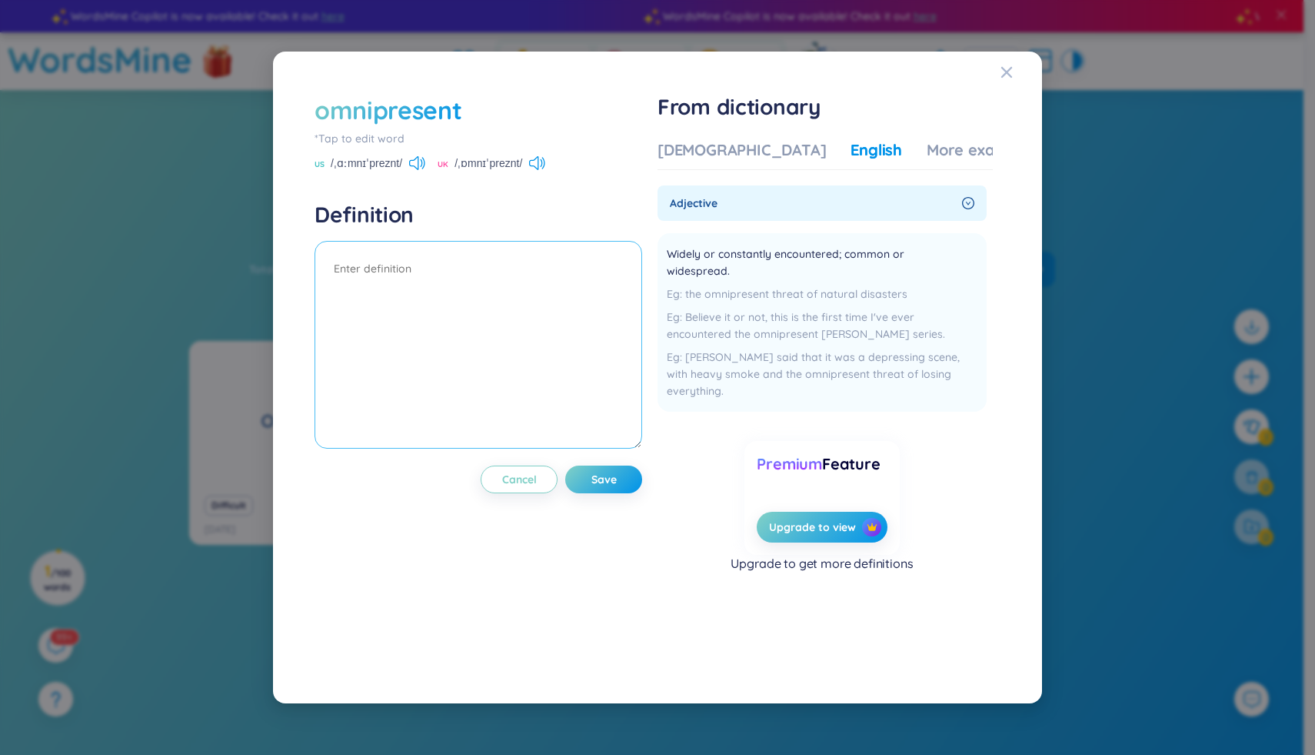
click at [429, 296] on textarea at bounding box center [479, 345] width 328 height 208
click at [898, 264] on span "Widely or constantly encountered; common or widespread." at bounding box center [812, 262] width 291 height 34
drag, startPoint x: 796, startPoint y: 274, endPoint x: 663, endPoint y: 247, distance: 135.8
click at [663, 247] on li "Widely or constantly encountered; common or widespread. the omnipresent threat …" at bounding box center [822, 322] width 329 height 178
copy span "Widely or constantly encountered; common or widespread."
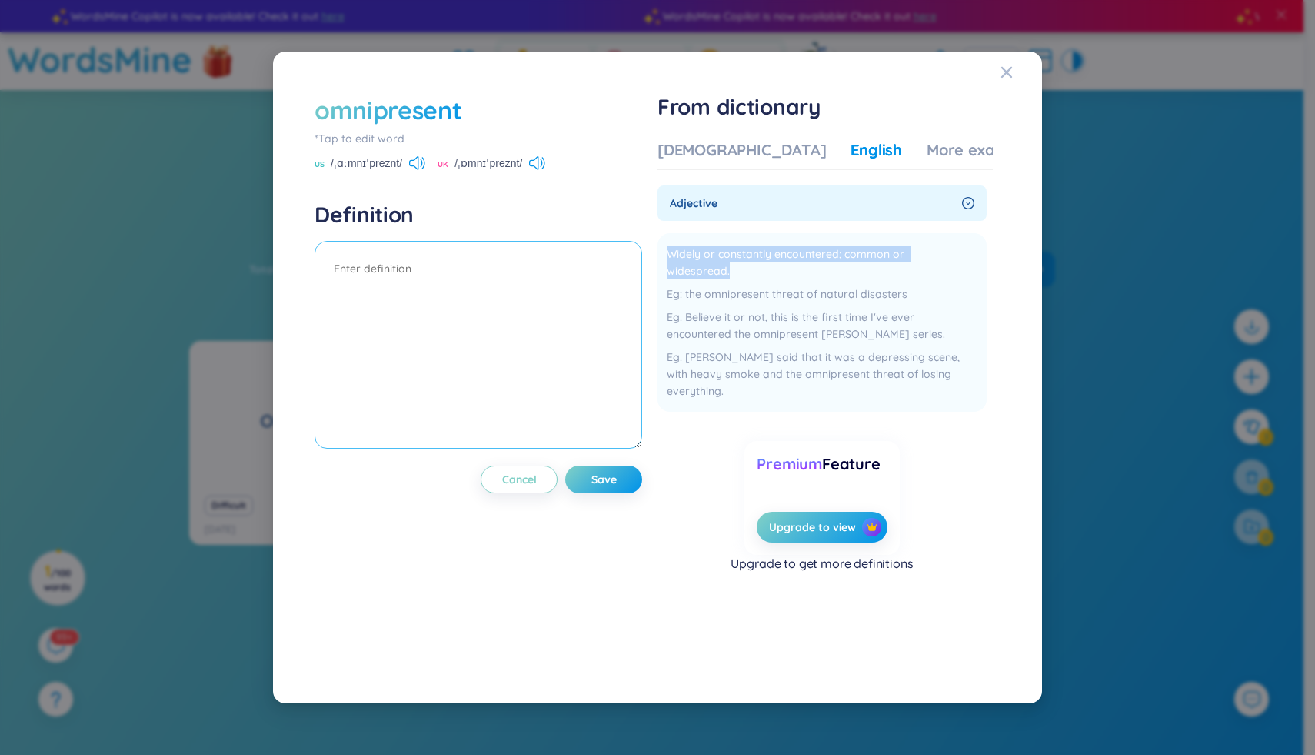
click at [455, 297] on textarea at bounding box center [479, 345] width 328 height 208
paste textarea "Widely or constantly encountered; common or widespread."
type textarea "Widely or constantly encountered; common or widespread."
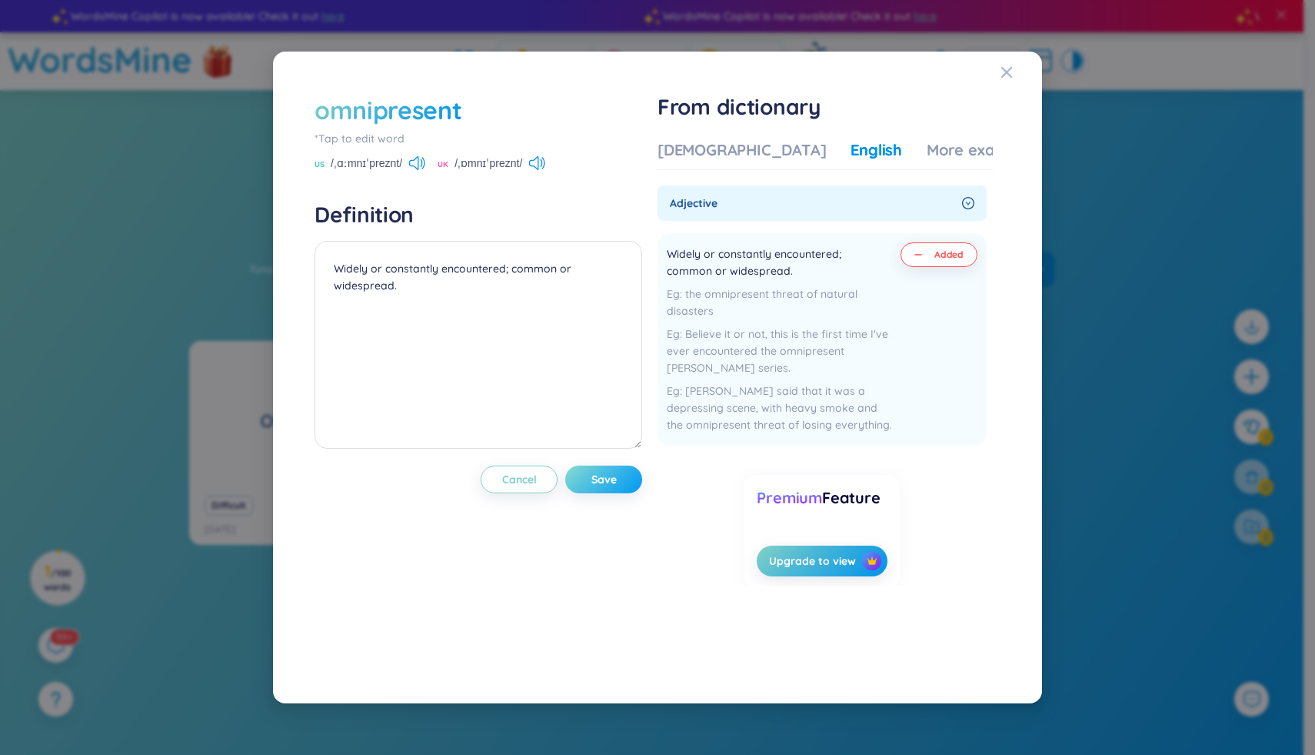
click at [605, 474] on span "Save" at bounding box center [603, 478] width 25 height 15
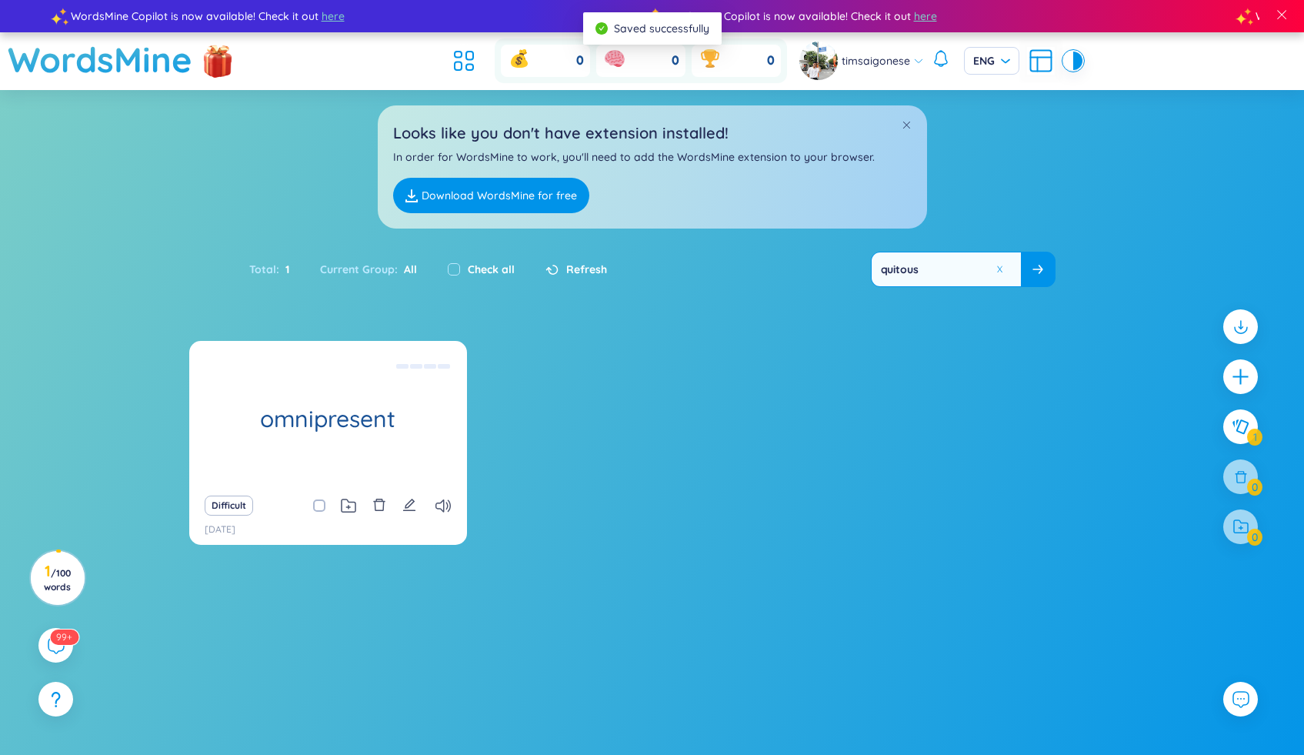
click at [435, 506] on div "Difficult" at bounding box center [328, 506] width 262 height 22
click at [438, 508] on icon at bounding box center [442, 505] width 15 height 13
click at [224, 72] on img at bounding box center [218, 62] width 46 height 61
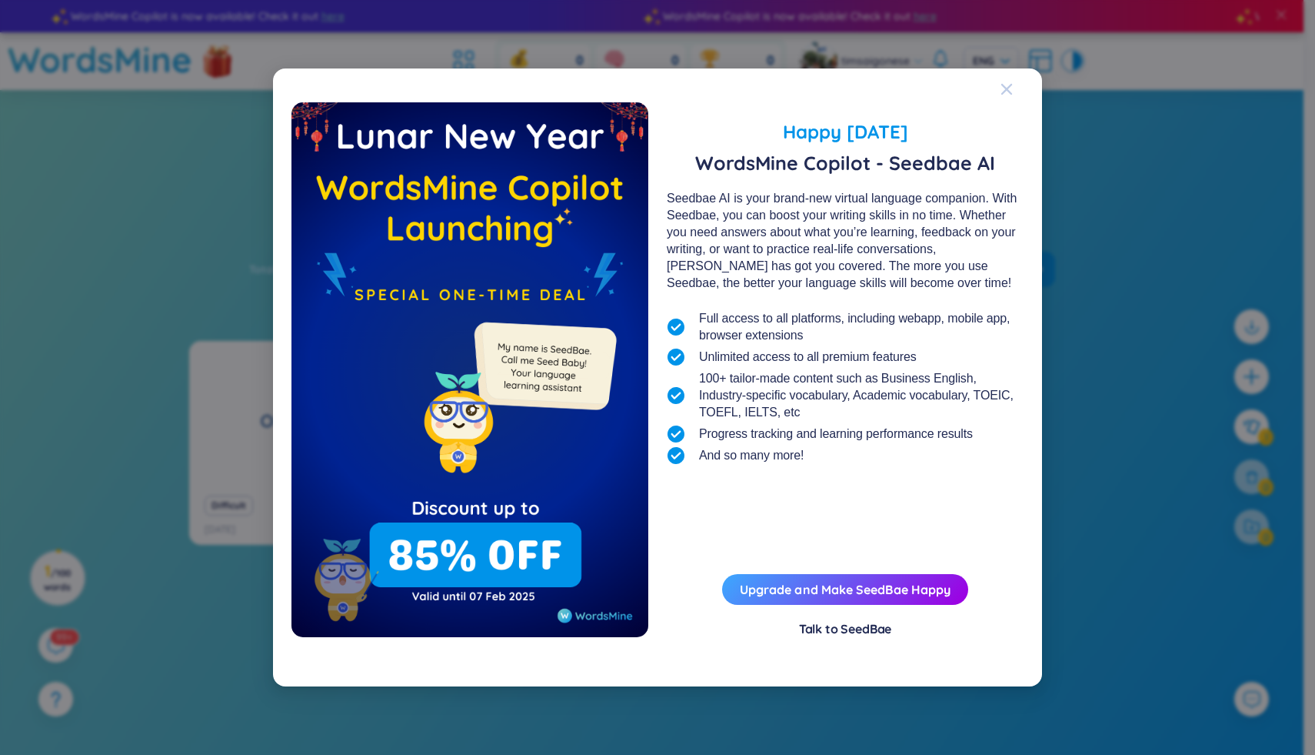
click at [1006, 84] on icon "Close" at bounding box center [1007, 89] width 12 height 12
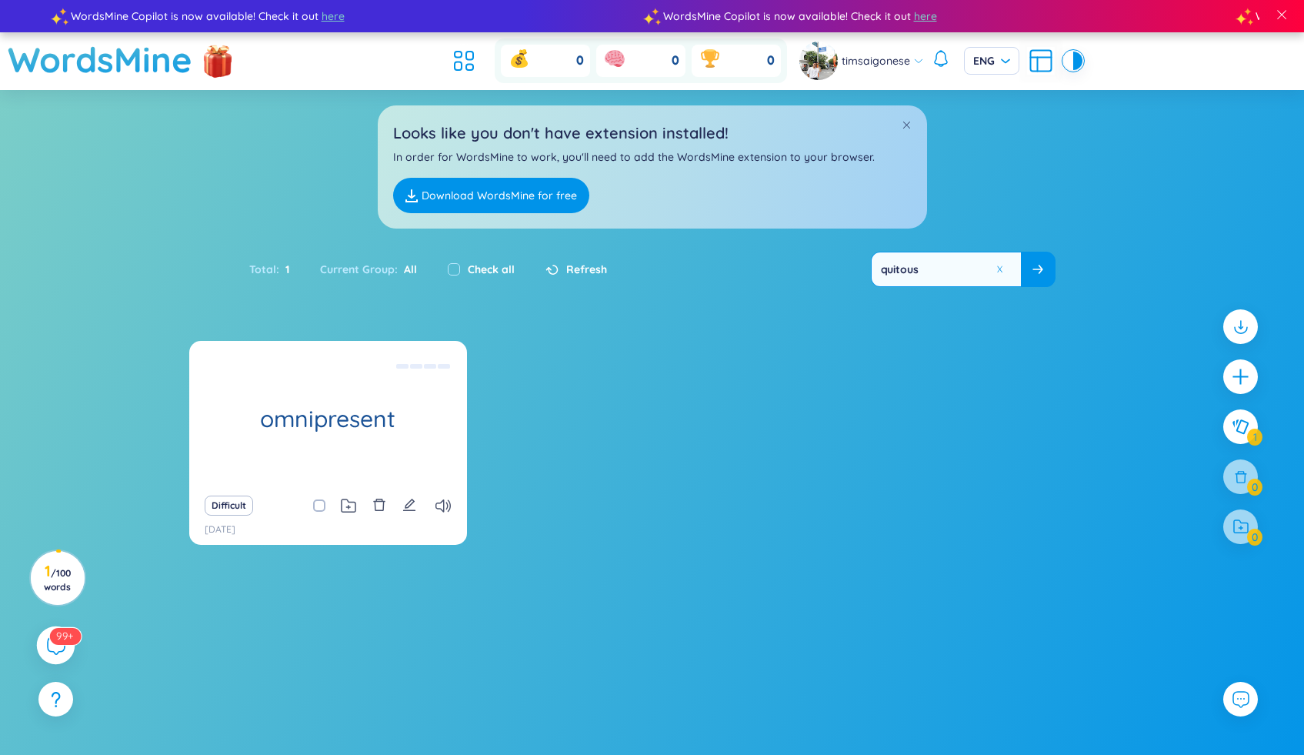
click at [49, 649] on icon at bounding box center [56, 645] width 17 height 17
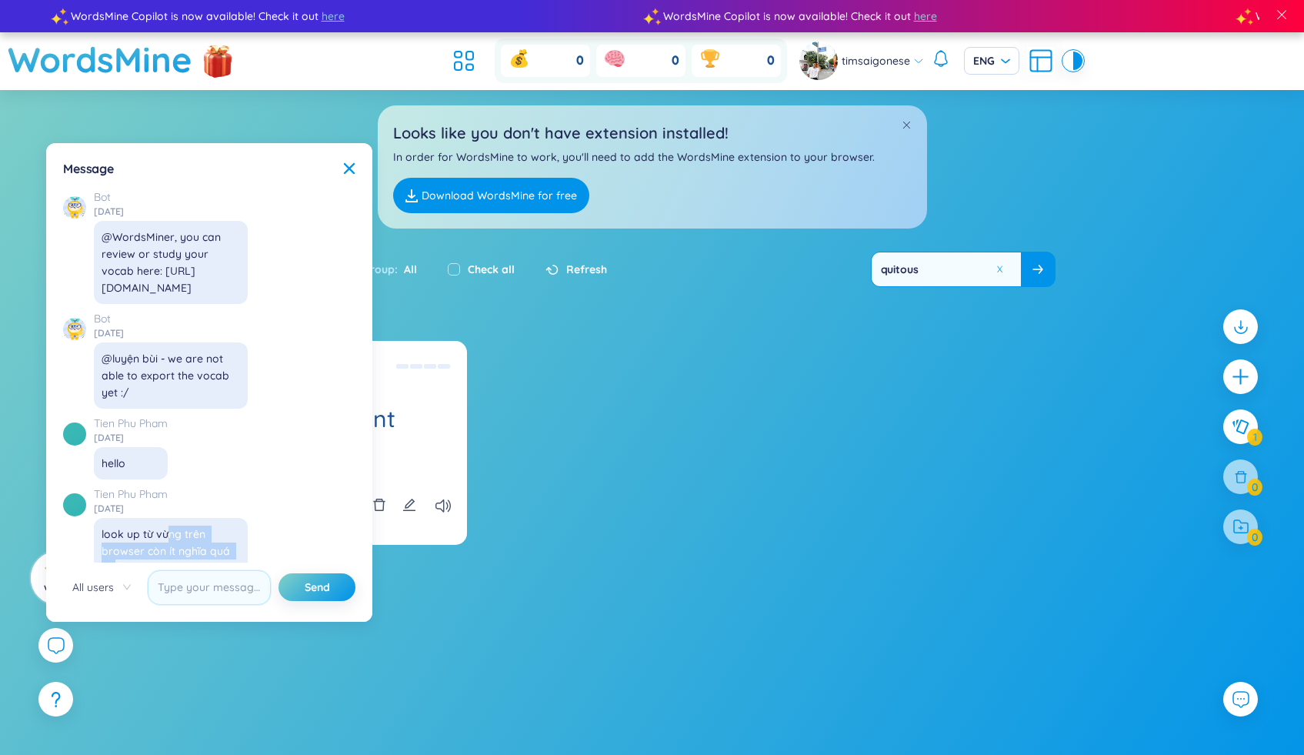
drag, startPoint x: 164, startPoint y: 268, endPoint x: 165, endPoint y: 295, distance: 27.7
click at [165, 525] on div "look up từ vừng trên browser còn ít nghĩa quá ad" at bounding box center [171, 550] width 138 height 51
click at [295, 590] on div "[PERSON_NAME] [DATE] với khi save từ thì auto save phrase của từ đang tra luôn …" at bounding box center [205, 647] width 285 height 115
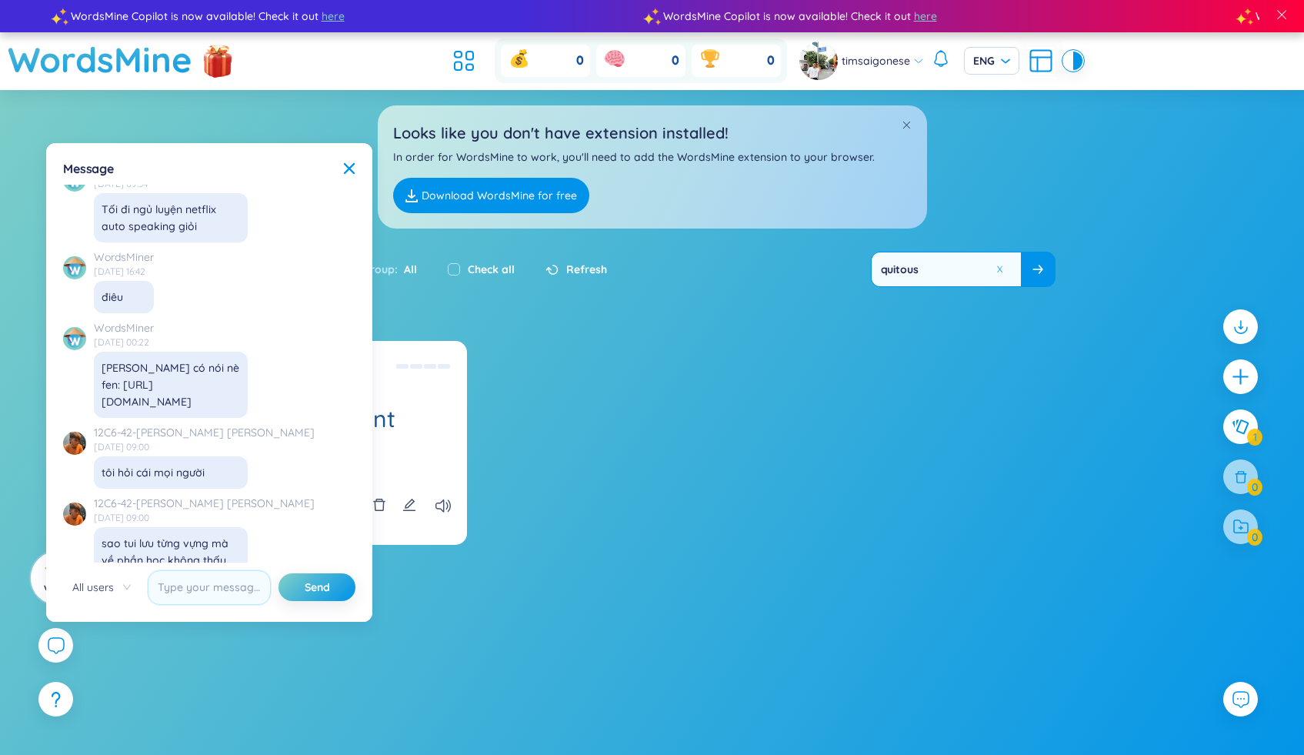
scroll to position [14235, 0]
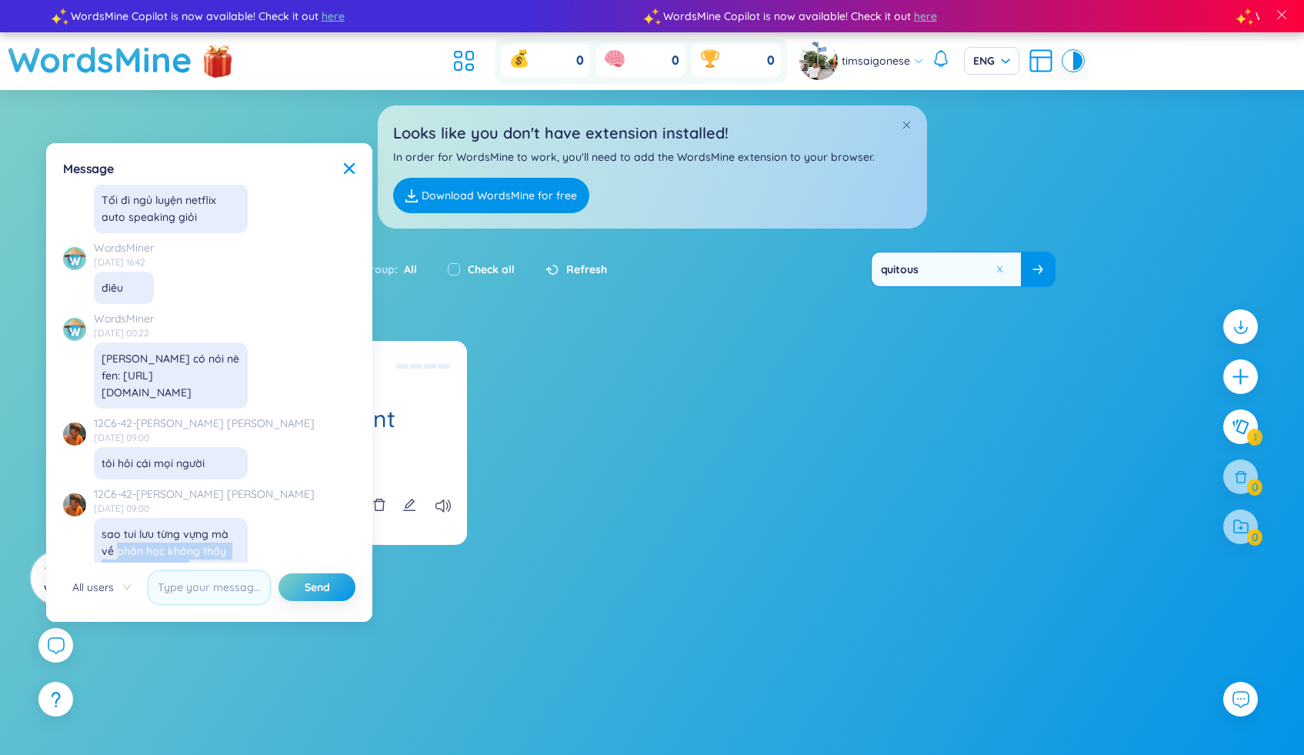
drag, startPoint x: 195, startPoint y: 348, endPoint x: 119, endPoint y: 323, distance: 79.5
click at [119, 525] on div "sao tui lưu từng vựng mà về phần học không thấy định nghĩa là sao" at bounding box center [171, 550] width 138 height 51
click at [241, 518] on div "sao tui lưu từng vựng mà về phần học không thấy định nghĩa là sao" at bounding box center [171, 551] width 154 height 66
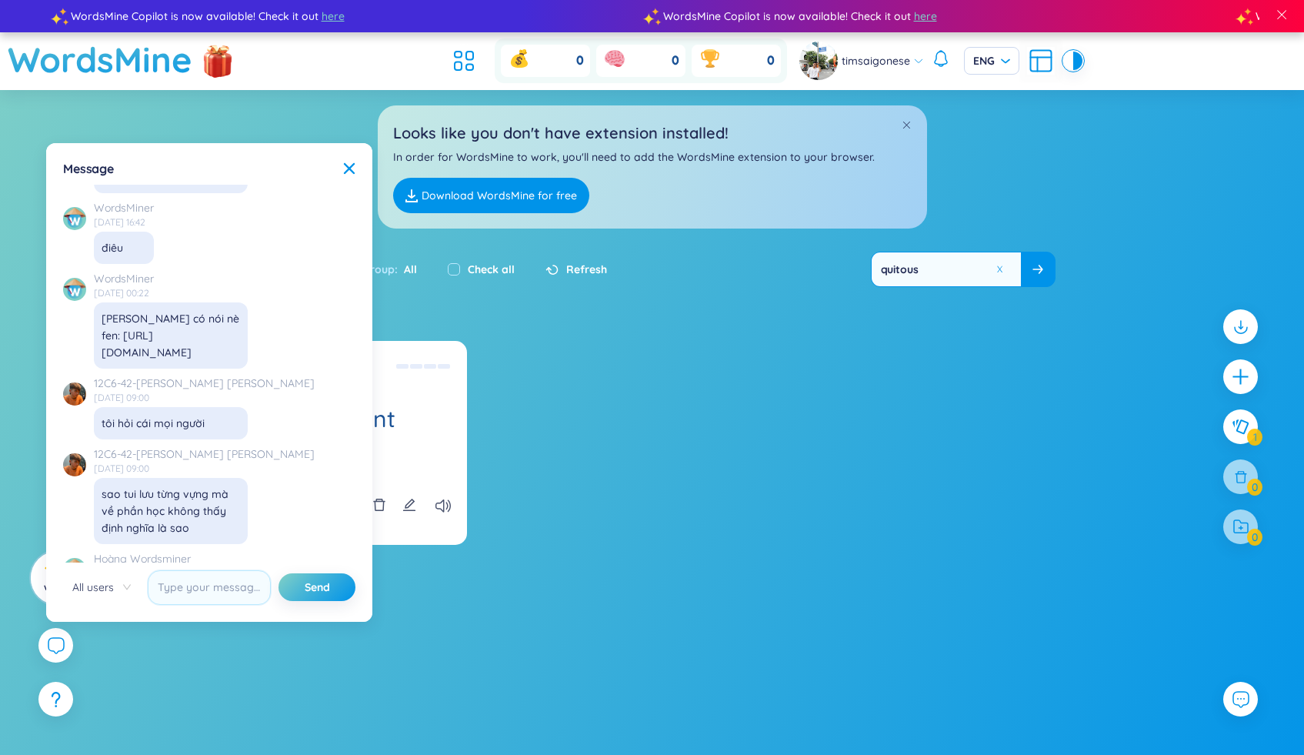
scroll to position [14369, 0]
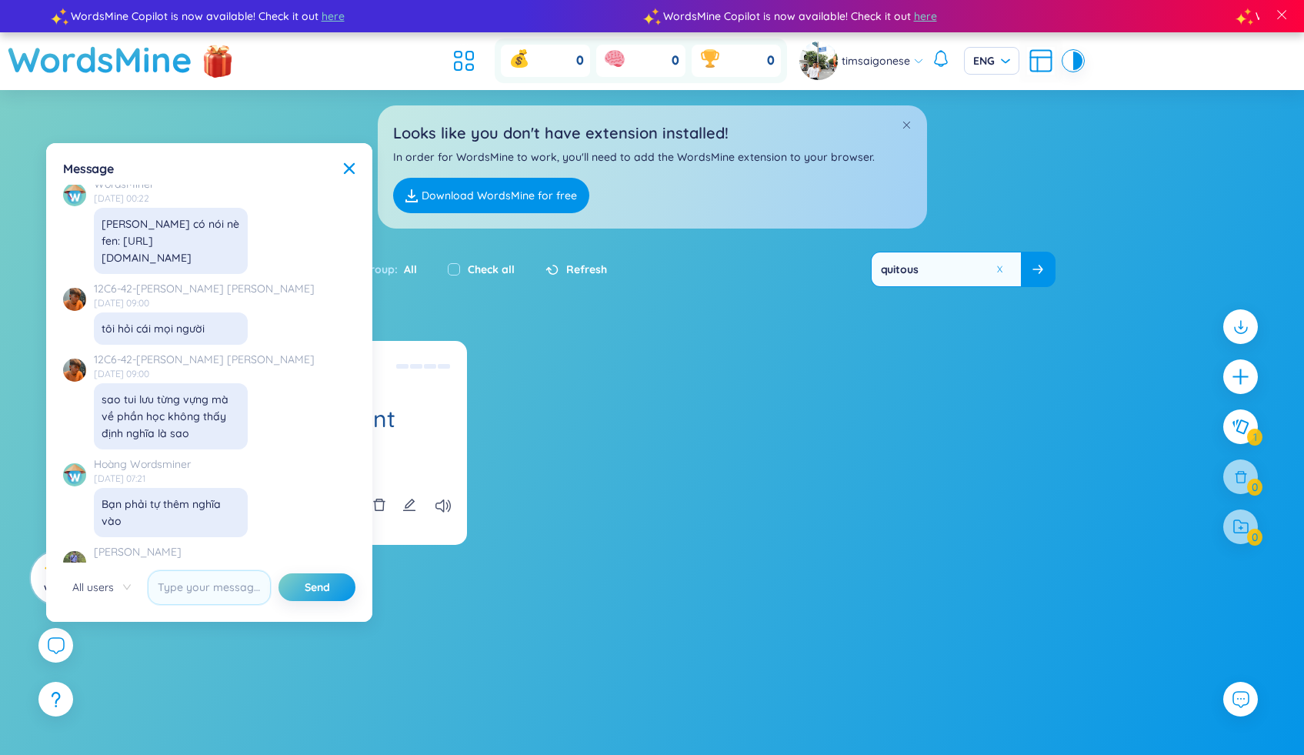
drag, startPoint x: 185, startPoint y: 468, endPoint x: 169, endPoint y: 484, distance: 22.3
click at [169, 688] on div "Đây là công cụ học từ vựng mà, bạn k học trên này lại in ra làm gì, vậy thì bạn…" at bounding box center [171, 730] width 138 height 85
click at [285, 425] on div "No data to display Thiên Vân [DATE] 06:24 hi WordsMiner [DATE] 09:50 mệt [PERSO…" at bounding box center [209, 374] width 292 height 378
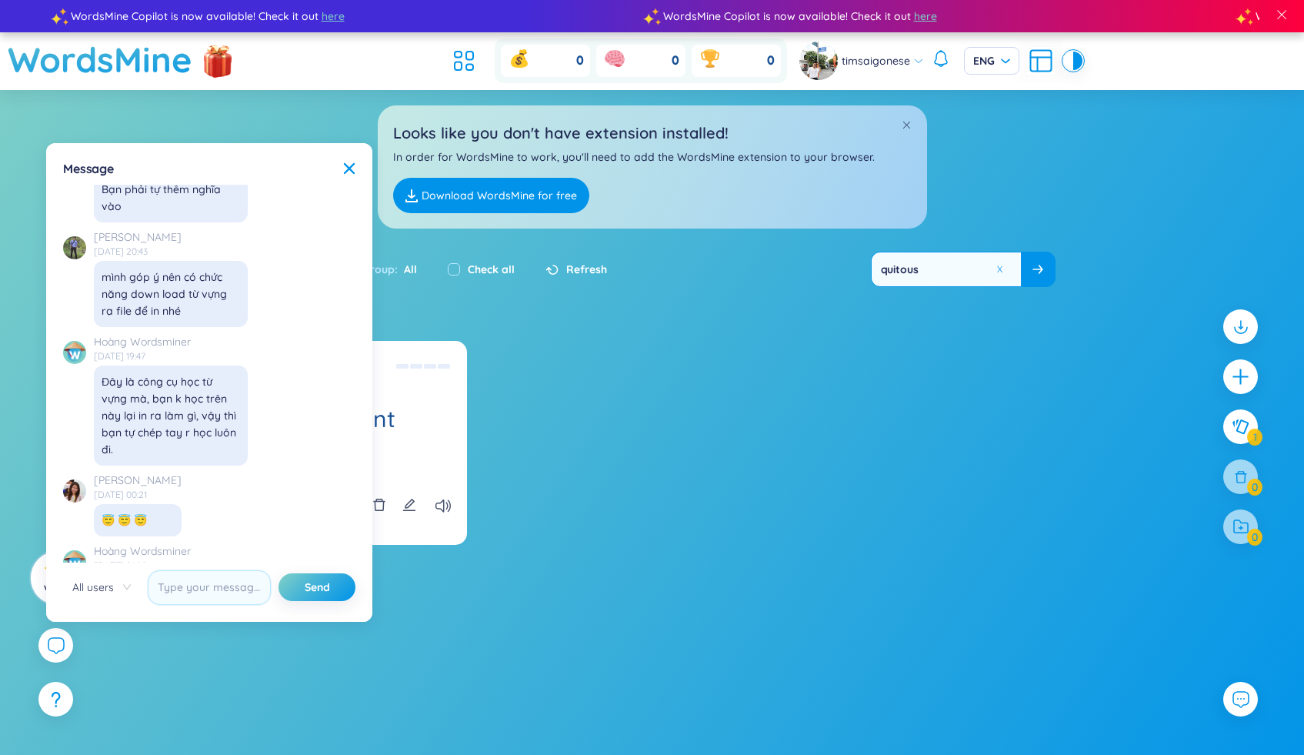
scroll to position [14704, 0]
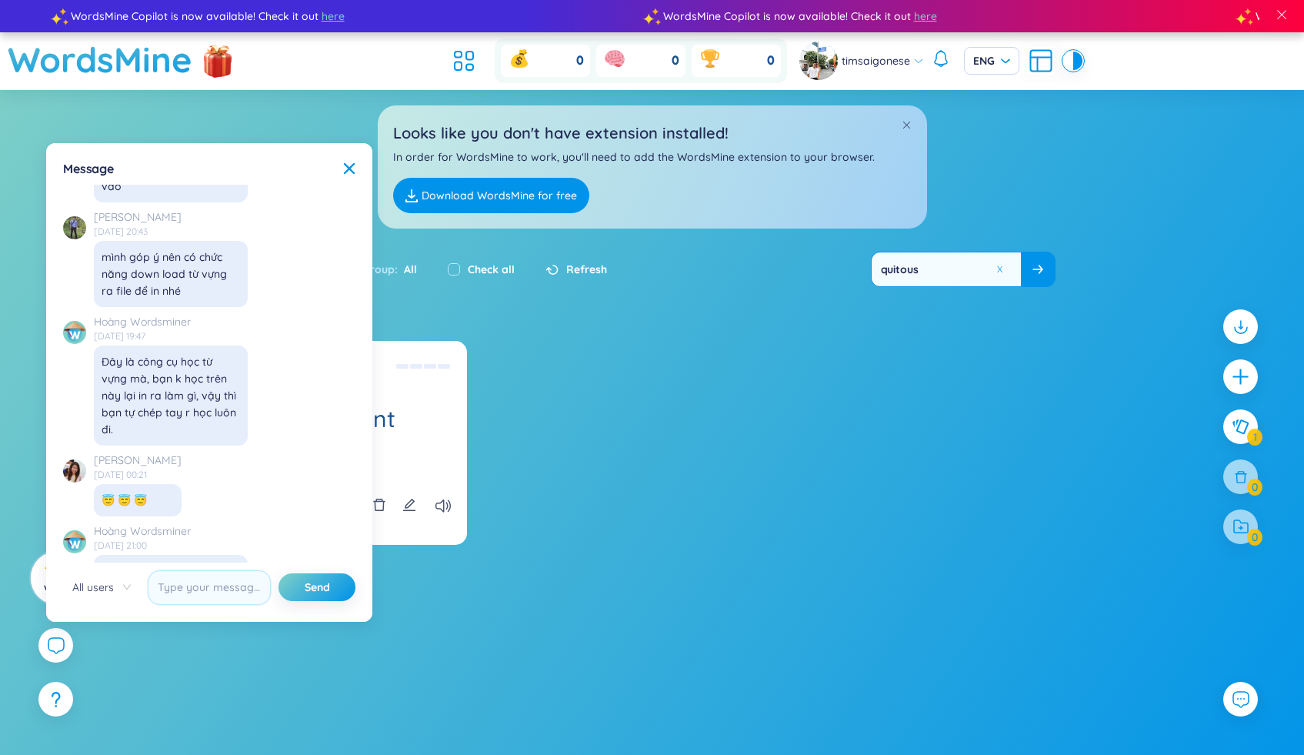
drag, startPoint x: 152, startPoint y: 330, endPoint x: 194, endPoint y: 354, distance: 48.6
click at [194, 562] on div "Mình chỉ có web chứ chưa có app đúng k ạ? Em tìm app store không có." at bounding box center [171, 587] width 138 height 51
click at [257, 522] on div "[PERSON_NAME] Wordsminer [DATE] 21:00 [PERSON_NAME] có web [PERSON_NAME] có app…" at bounding box center [205, 571] width 285 height 98
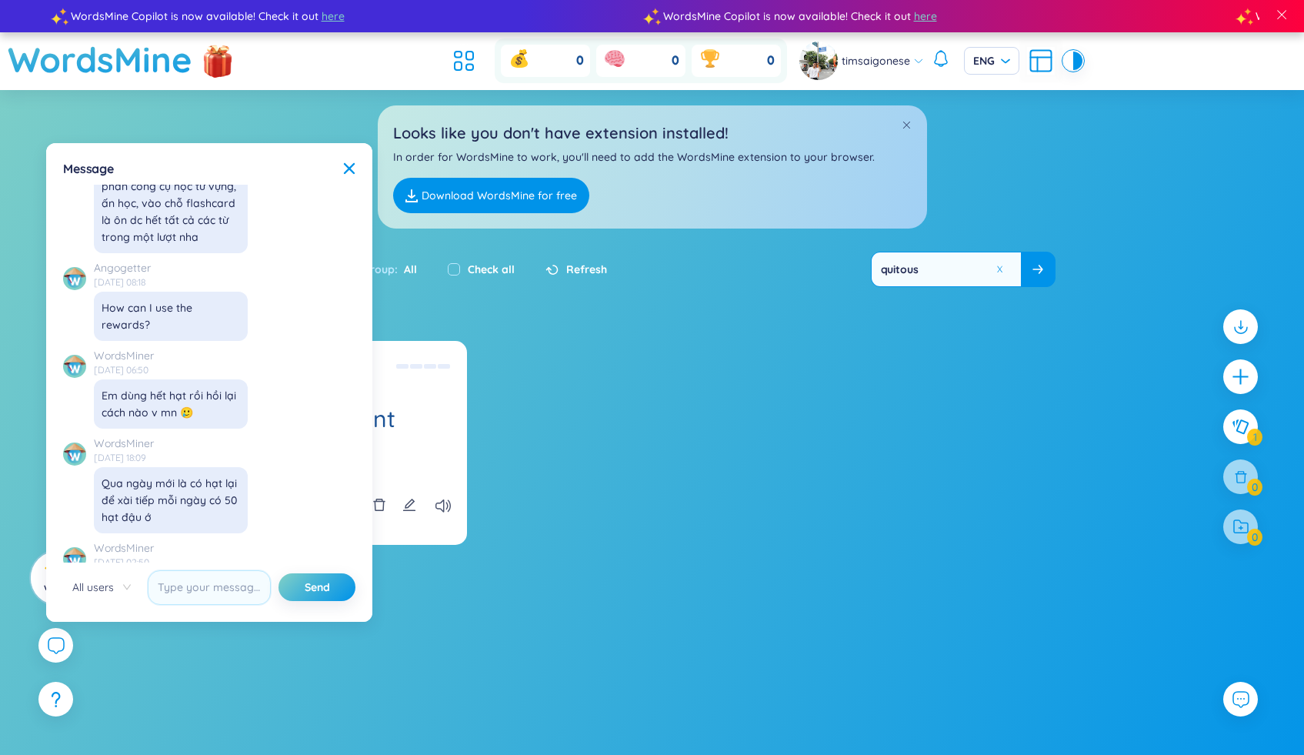
scroll to position [6116, 0]
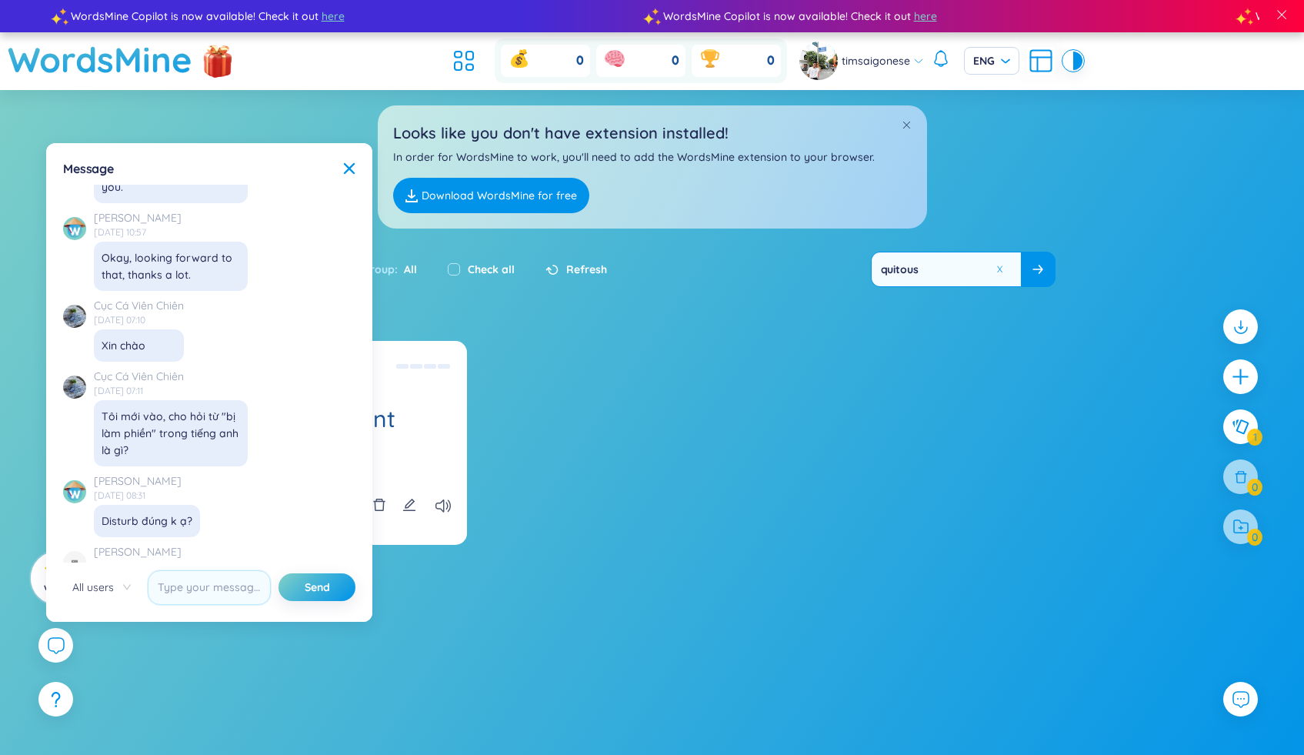
click at [791, 515] on div "omnipresent Widely or constantly encountered; common or widespread. Difficult […" at bounding box center [652, 452] width 926 height 223
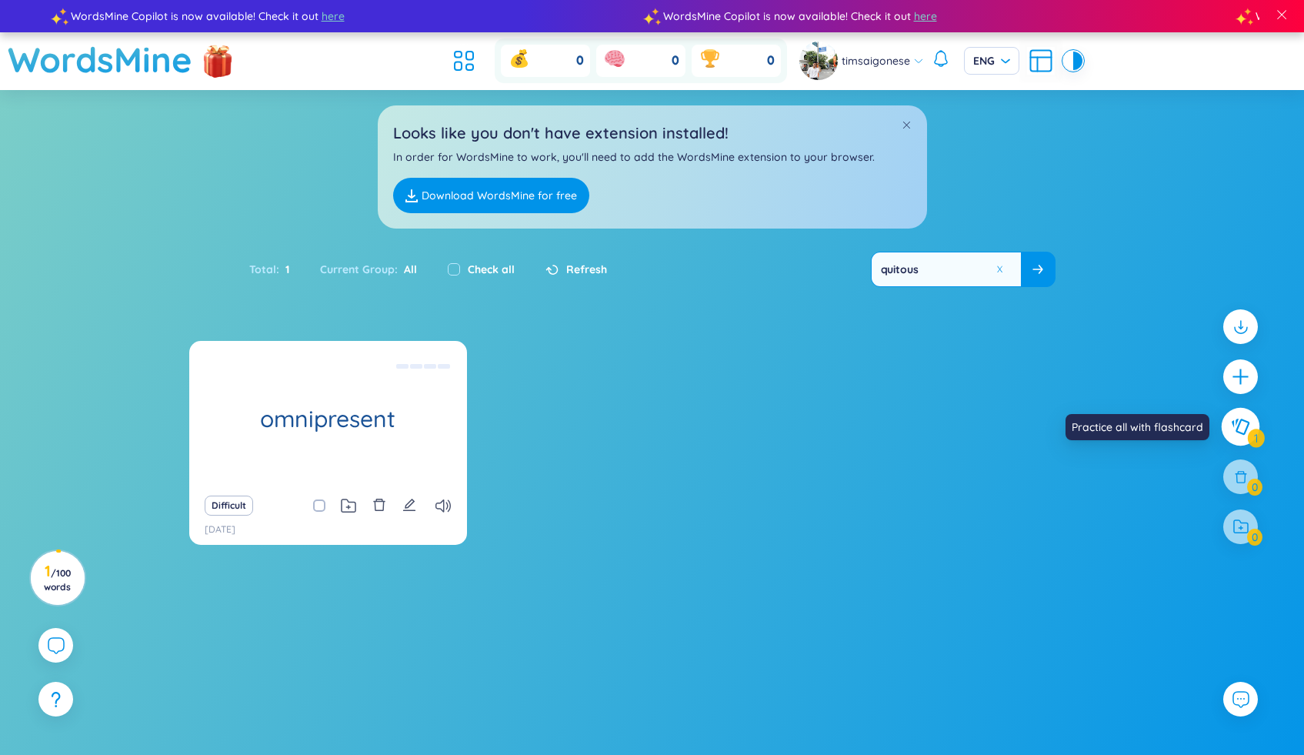
click at [1244, 438] on button at bounding box center [1240, 427] width 38 height 38
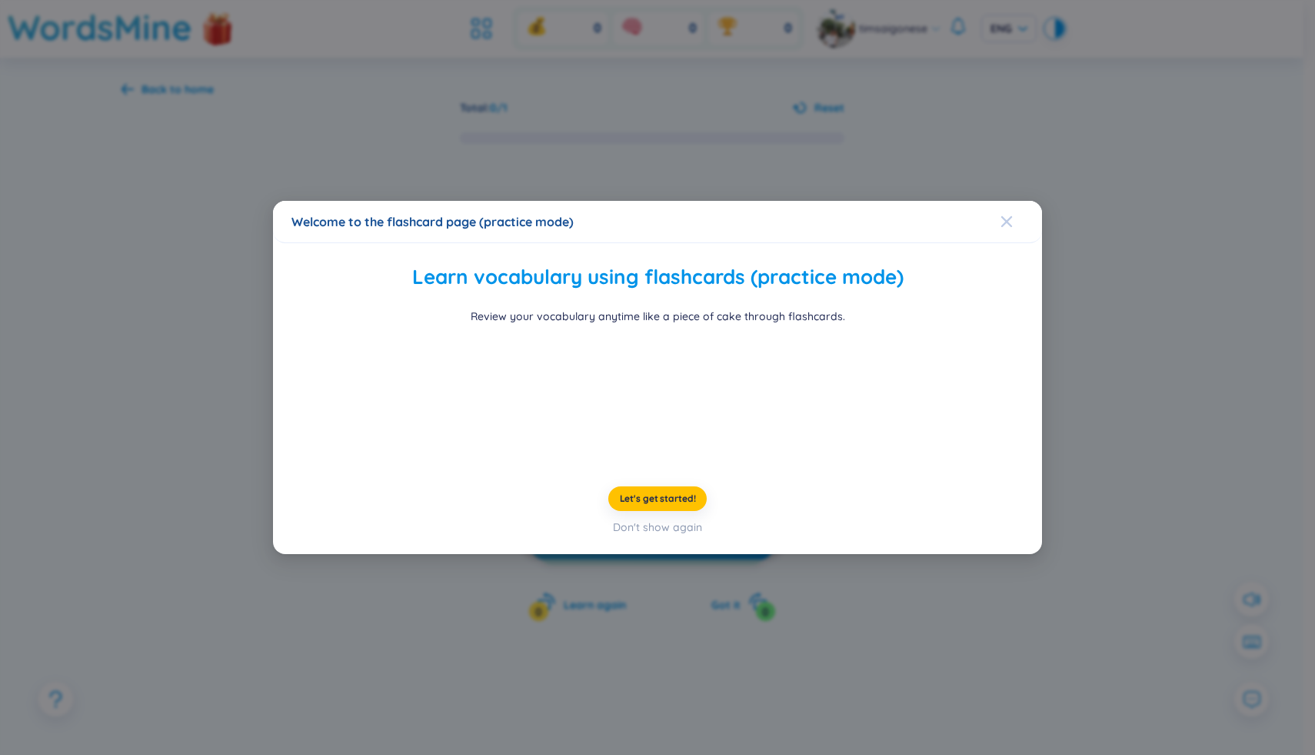
click at [1014, 201] on span "Close" at bounding box center [1022, 222] width 42 height 42
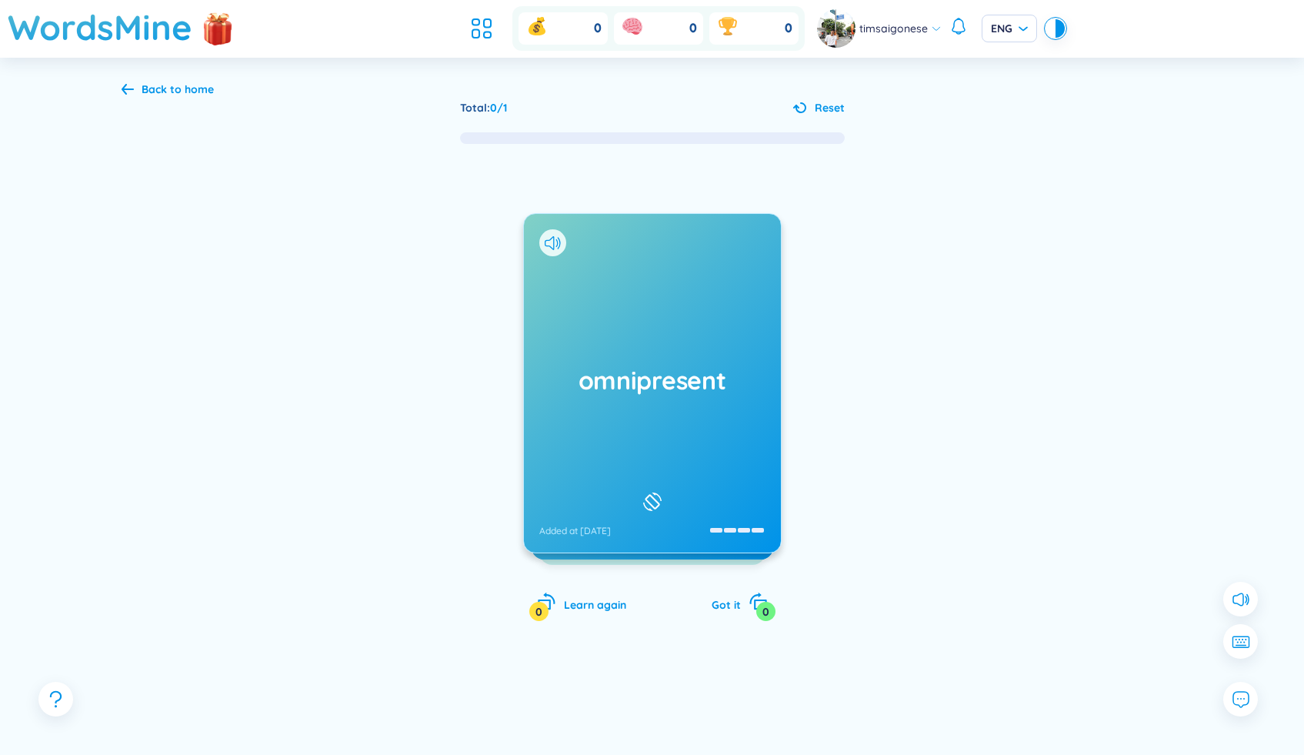
click at [716, 428] on div "omnipresent Added at [DATE]" at bounding box center [652, 383] width 257 height 338
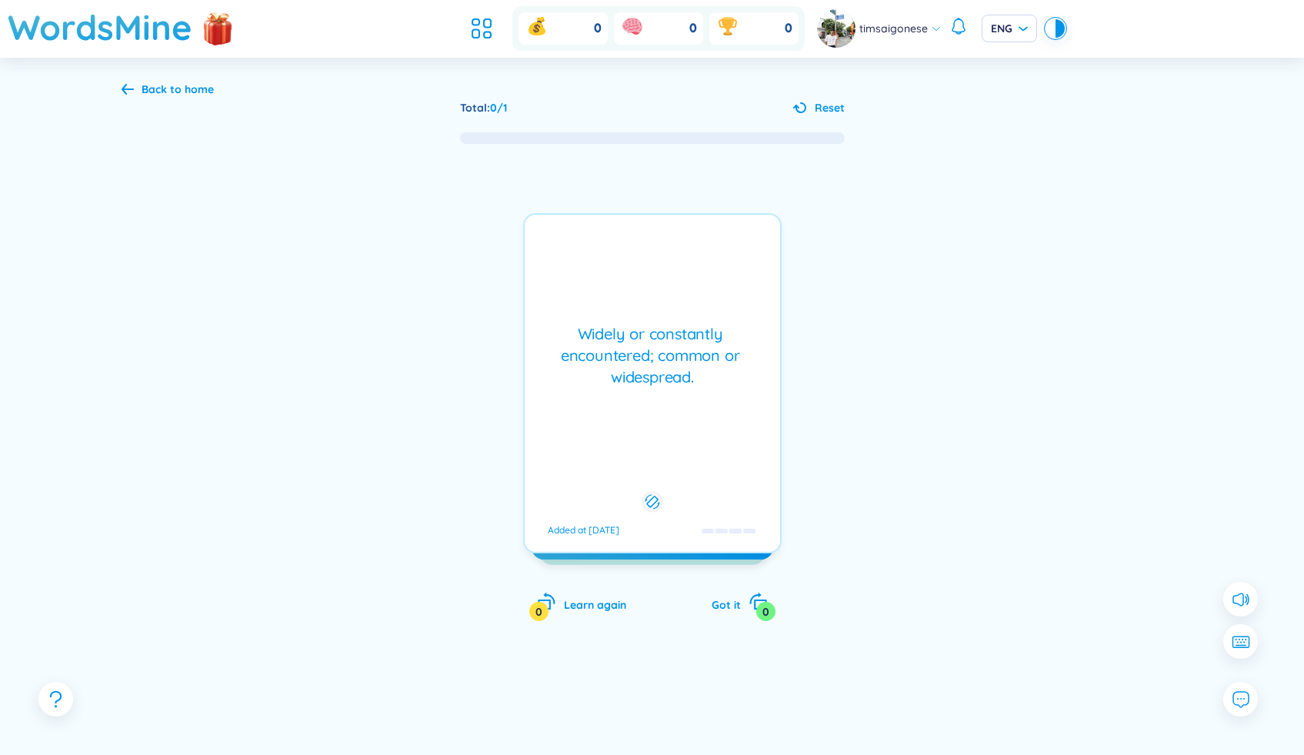
click at [716, 428] on div "Widely or constantly encountered; common or widespread. Added at [DATE]" at bounding box center [652, 383] width 258 height 340
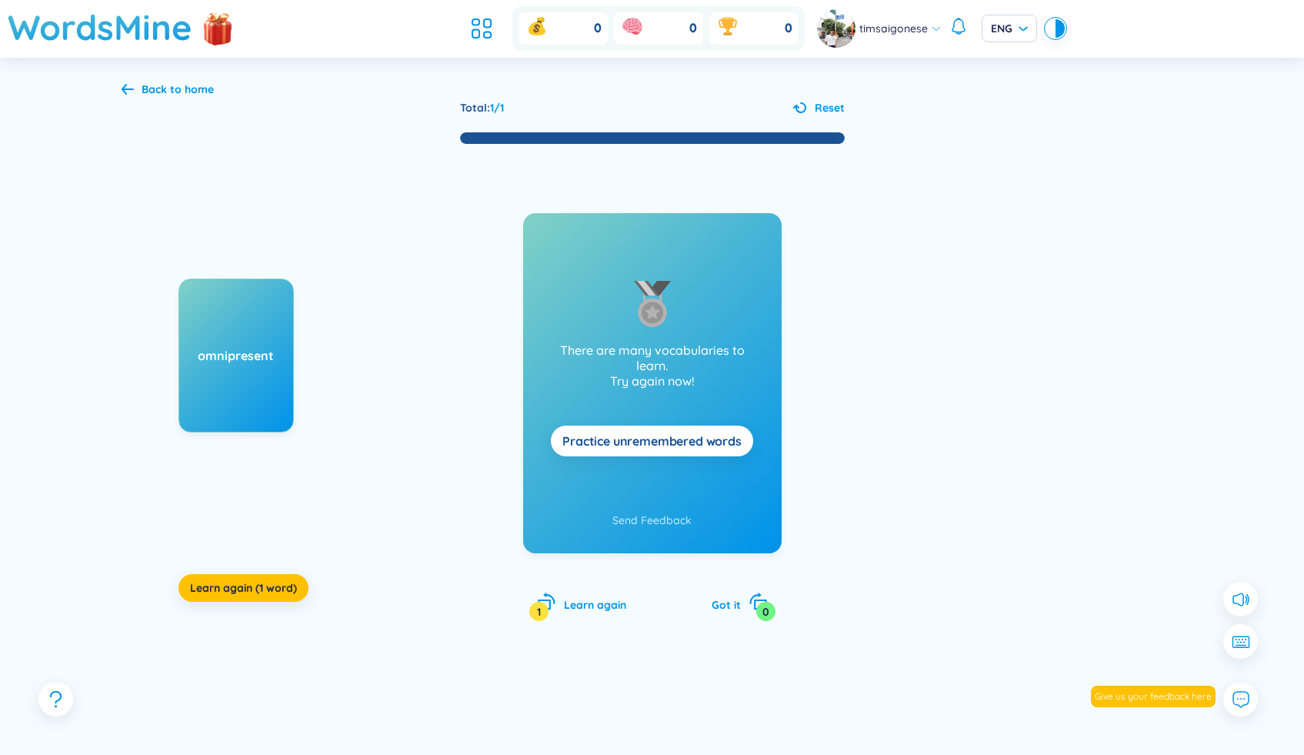
drag, startPoint x: 646, startPoint y: 368, endPoint x: 777, endPoint y: 356, distance: 131.3
click at [777, 356] on div "There are many vocabularies to learn. Try again now! Practice unremembered words" at bounding box center [652, 356] width 258 height 286
click at [232, 417] on div "omnipresent" at bounding box center [235, 355] width 115 height 154
click at [662, 441] on span "Practice unremembered words" at bounding box center [651, 440] width 179 height 17
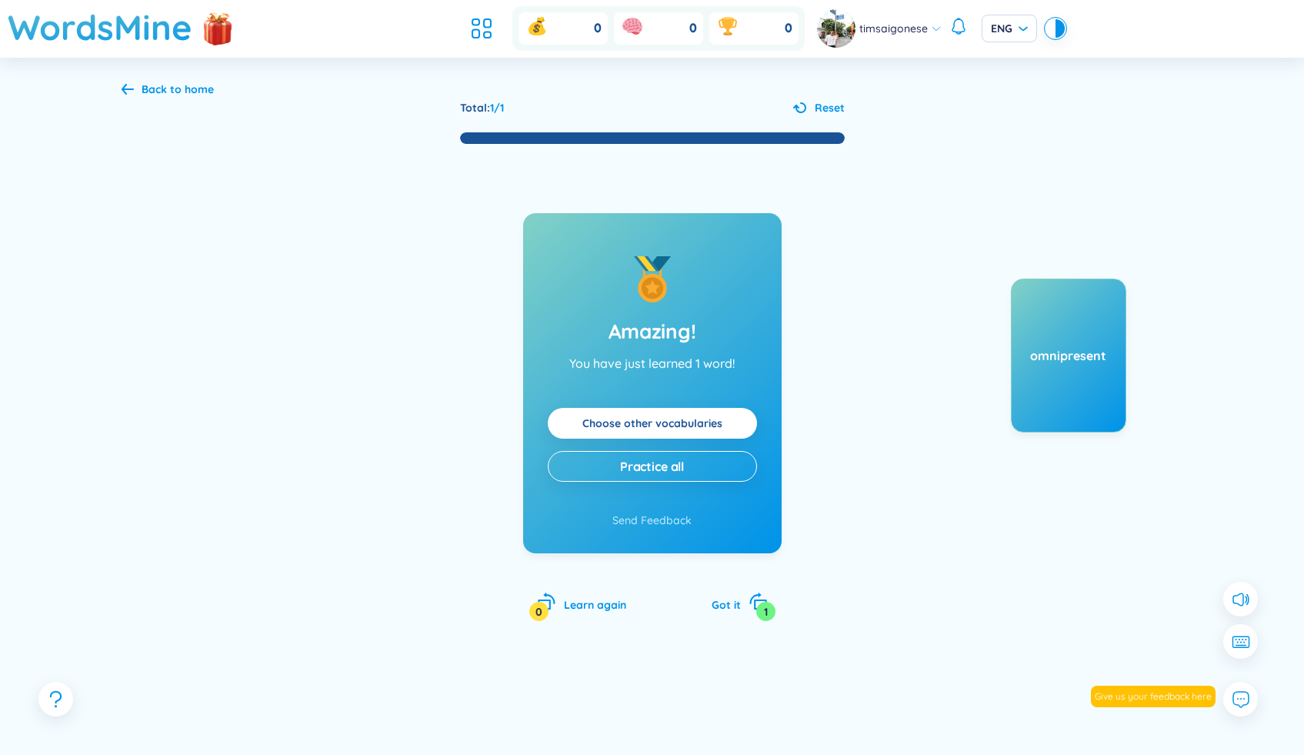
drag, startPoint x: 658, startPoint y: 421, endPoint x: 645, endPoint y: 1, distance: 420.2
